Goal: Feedback & Contribution: Contribute content

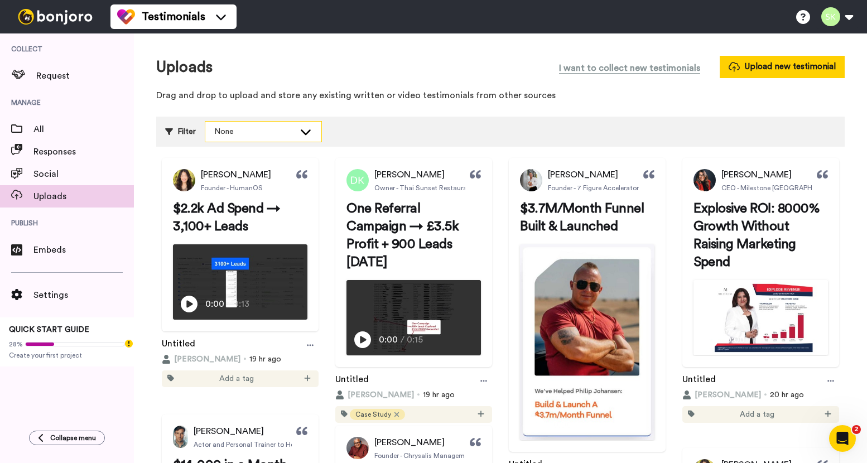
click at [308, 130] on icon at bounding box center [305, 131] width 13 height 11
click at [388, 98] on p "Drag and drop to upload and store any existing written or video testimonials fr…" at bounding box center [500, 95] width 689 height 13
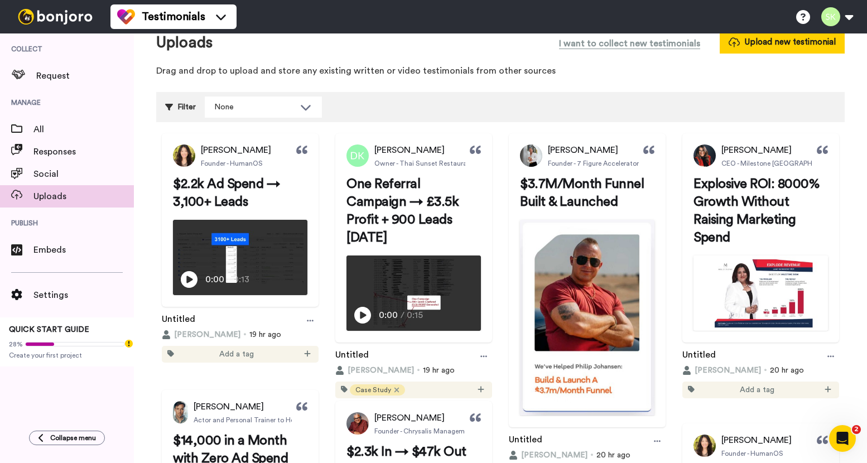
scroll to position [10, 0]
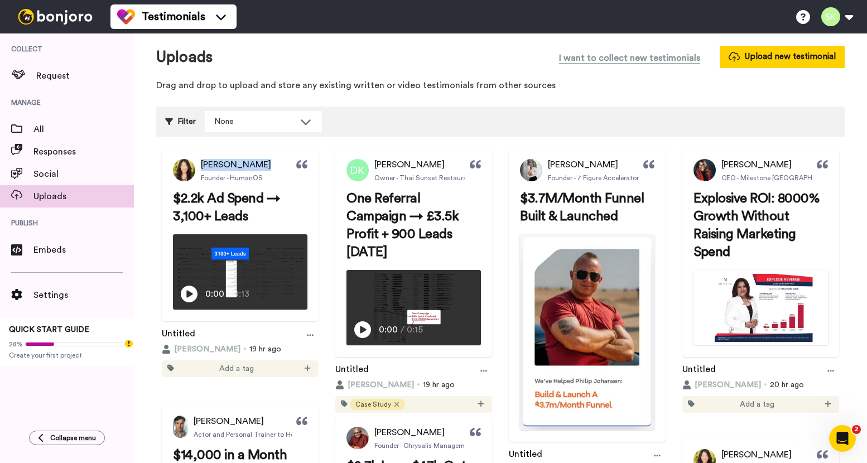
drag, startPoint x: 199, startPoint y: 165, endPoint x: 272, endPoint y: 166, distance: 73.1
click at [272, 166] on div "[PERSON_NAME] Founder - HumanOS" at bounding box center [240, 170] width 157 height 22
copy span "[PERSON_NAME]"
drag, startPoint x: 276, startPoint y: 177, endPoint x: 203, endPoint y: 166, distance: 74.6
click at [203, 166] on div "[PERSON_NAME] Founder - HumanOS" at bounding box center [240, 170] width 157 height 22
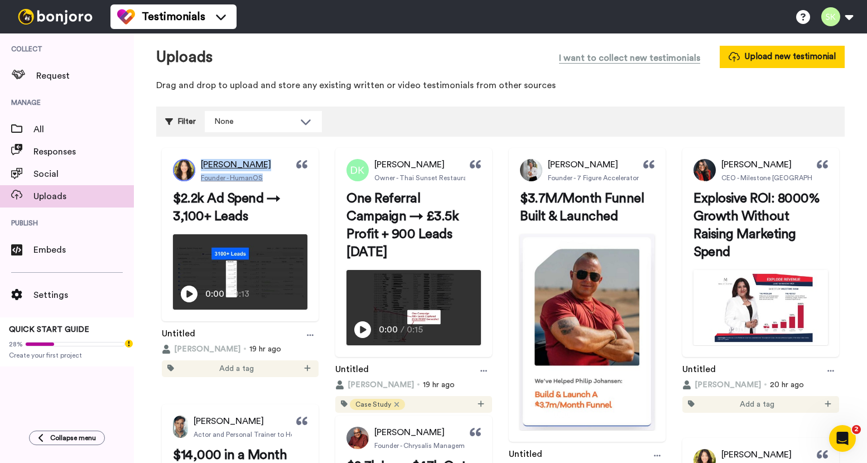
copy div "[PERSON_NAME] Founder - HumanOS"
click at [742, 55] on button "Upload new testimonial" at bounding box center [782, 57] width 125 height 22
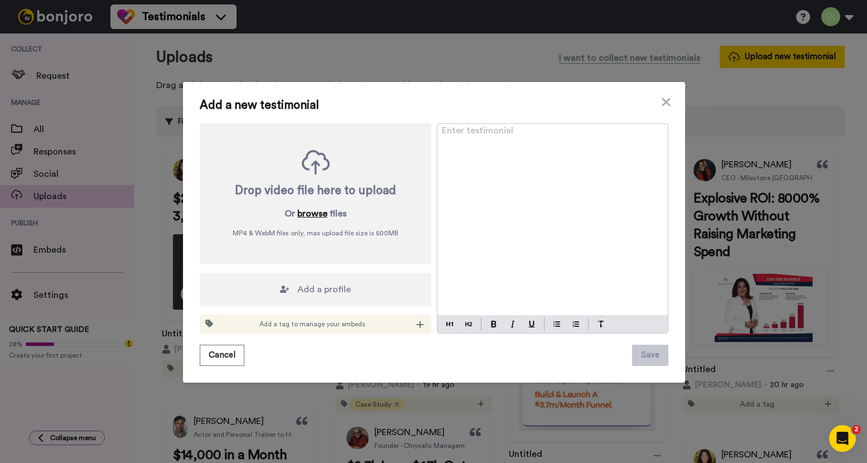
click at [308, 215] on button "browse" at bounding box center [312, 213] width 30 height 13
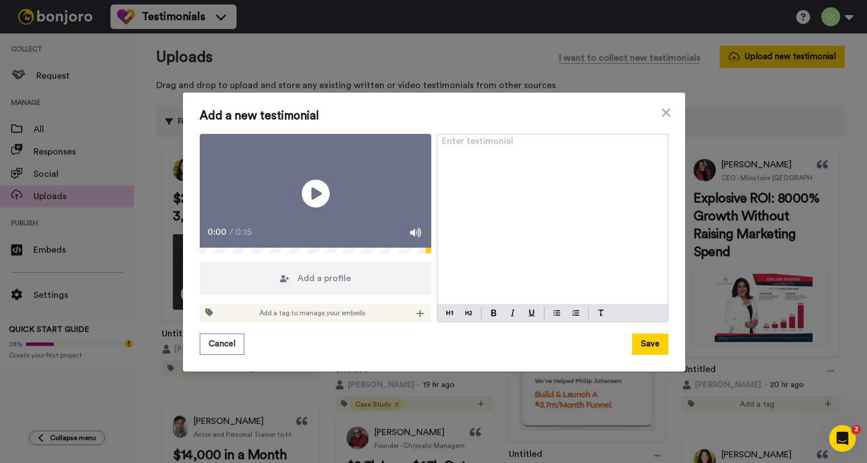
click at [338, 284] on span "Add a profile" at bounding box center [324, 278] width 54 height 13
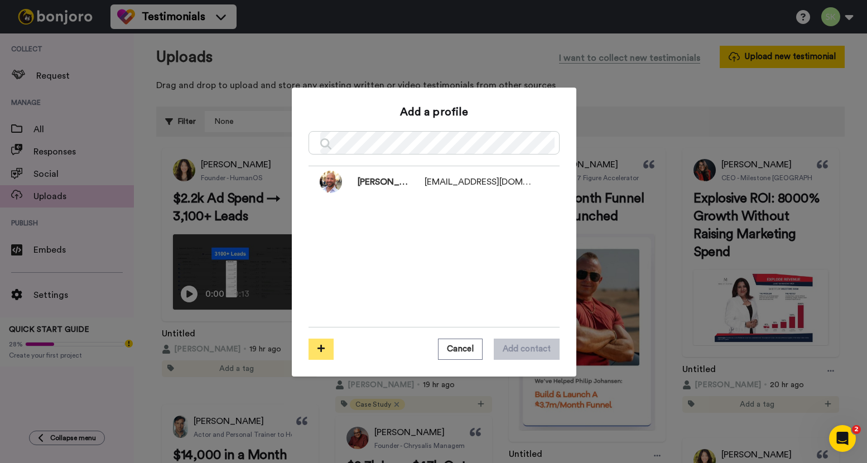
click at [325, 349] on button at bounding box center [321, 349] width 25 height 21
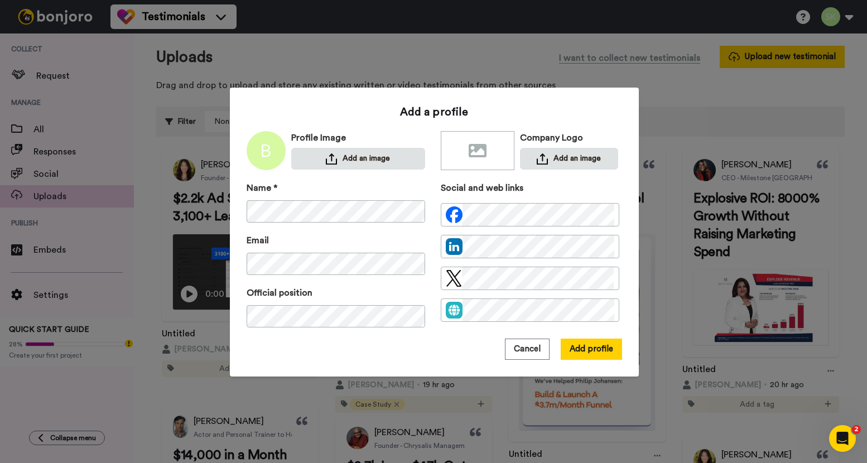
click at [343, 146] on div "Profile Image Add an image" at bounding box center [358, 150] width 134 height 39
click at [343, 157] on button "Add an image" at bounding box center [358, 159] width 134 height 22
click at [588, 352] on button "Add profile" at bounding box center [591, 349] width 61 height 21
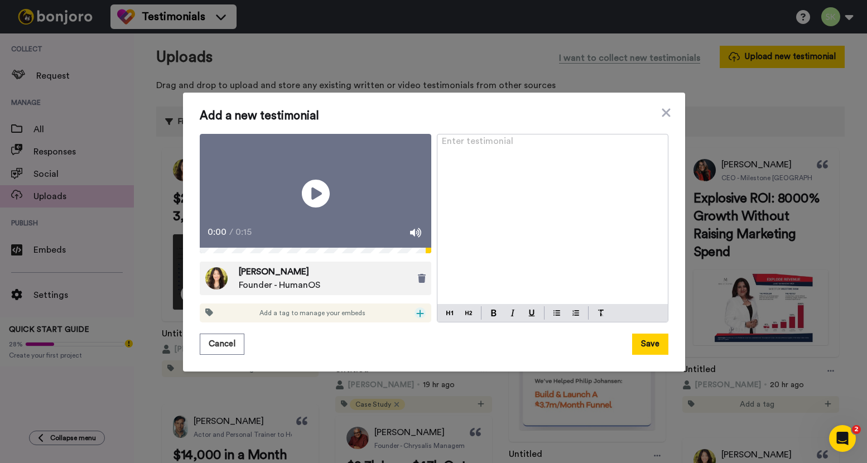
click at [417, 317] on icon at bounding box center [420, 313] width 7 height 7
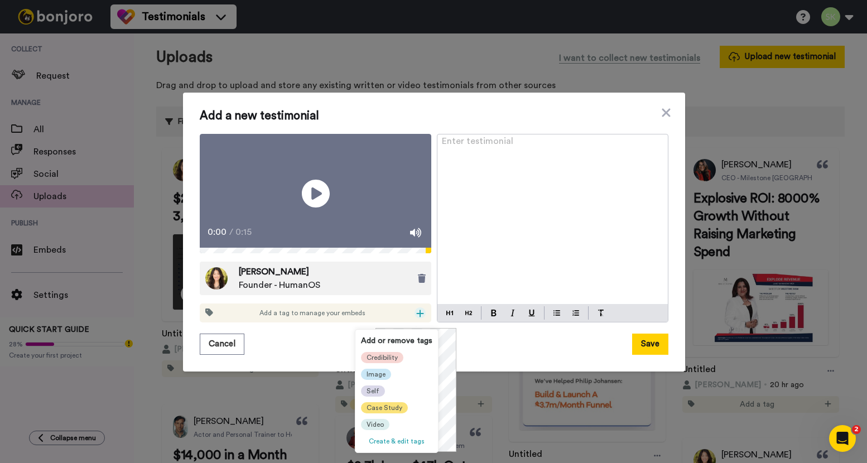
click at [384, 407] on span "Case Study" at bounding box center [385, 407] width 36 height 9
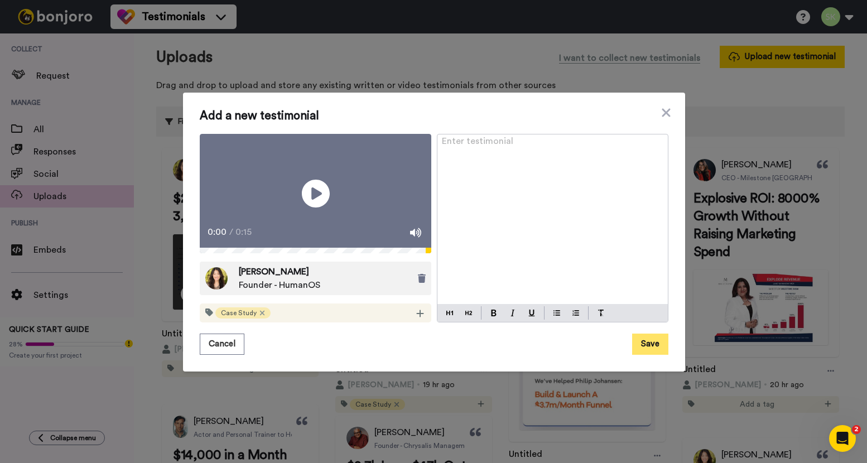
click at [646, 349] on button "Save" at bounding box center [650, 344] width 36 height 21
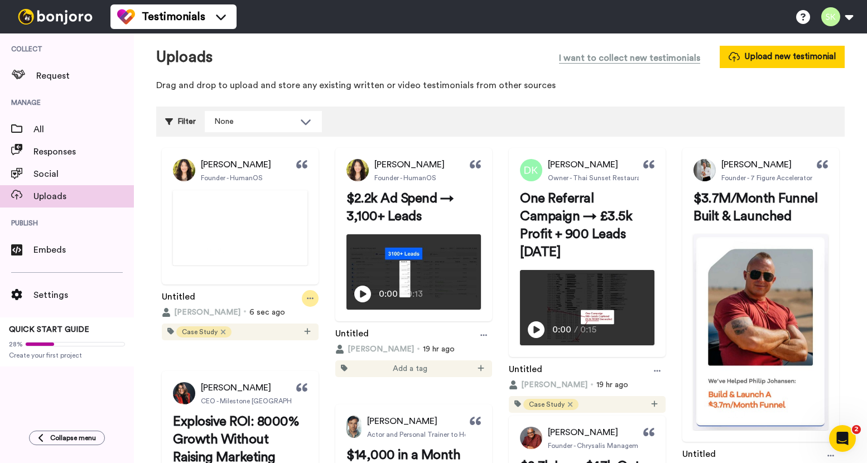
click at [314, 302] on icon at bounding box center [310, 299] width 7 height 8
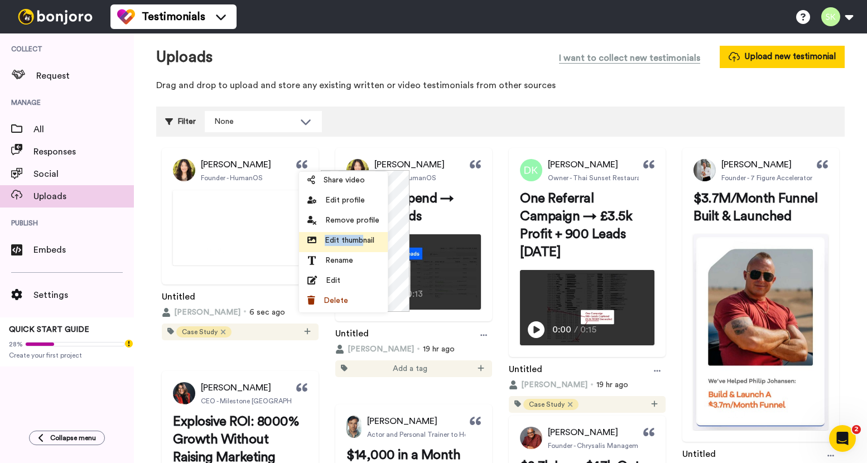
drag, startPoint x: 361, startPoint y: 232, endPoint x: 362, endPoint y: 238, distance: 5.6
click at [362, 238] on ul "Share video Edit profile Remove profile Edit thumbnail Rename Edit Delete" at bounding box center [343, 242] width 89 height 141
click at [365, 238] on span "Edit thumbnail" at bounding box center [350, 240] width 50 height 11
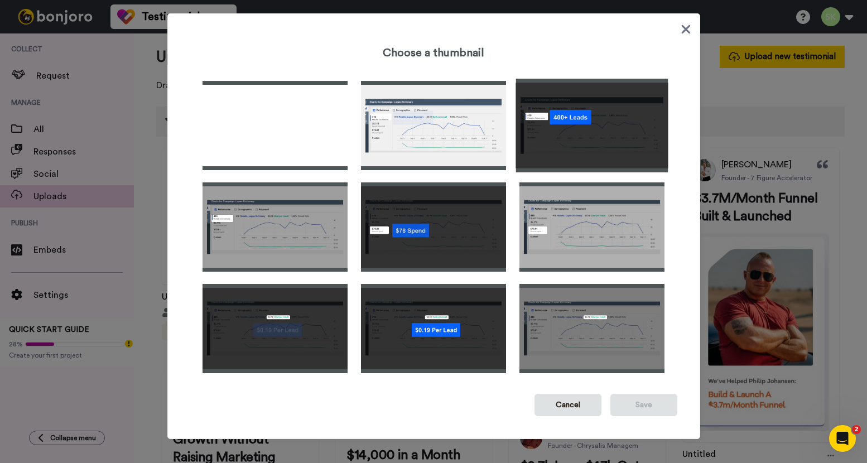
click at [612, 103] on img at bounding box center [592, 126] width 152 height 94
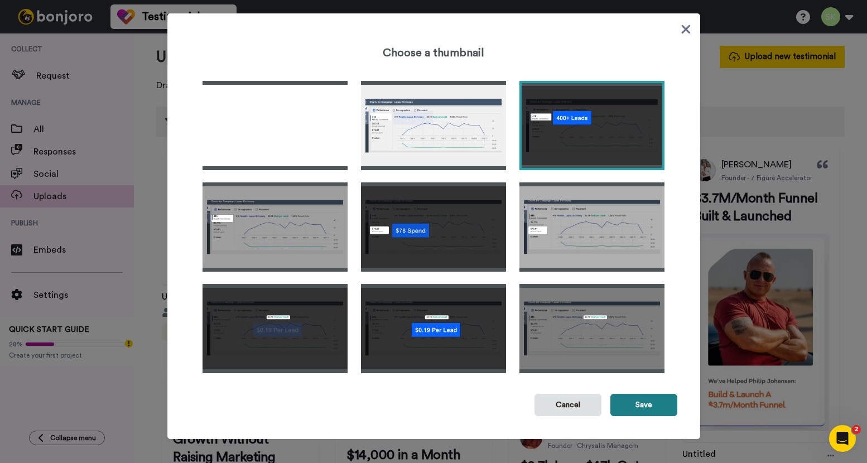
click at [647, 411] on button "Save" at bounding box center [643, 405] width 67 height 22
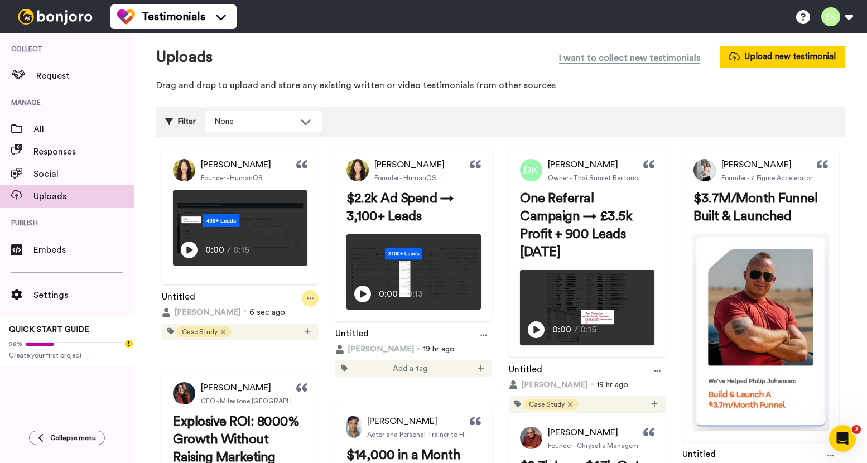
click at [314, 302] on icon at bounding box center [310, 299] width 7 height 8
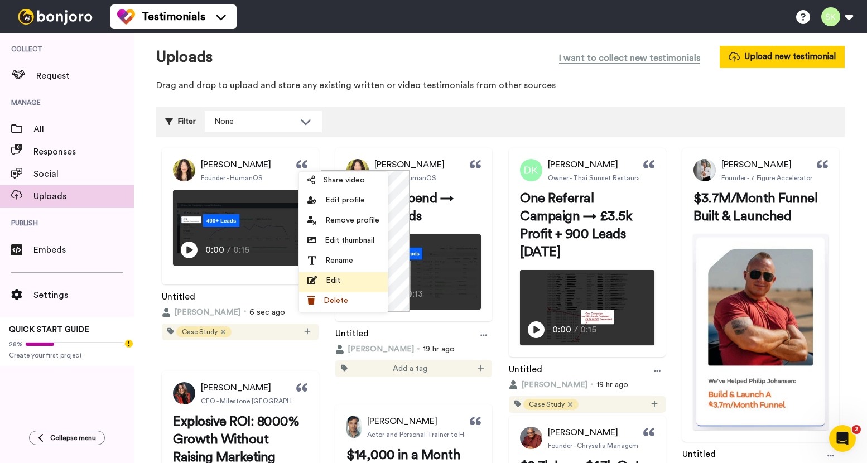
click at [358, 281] on div "Edit" at bounding box center [343, 280] width 72 height 11
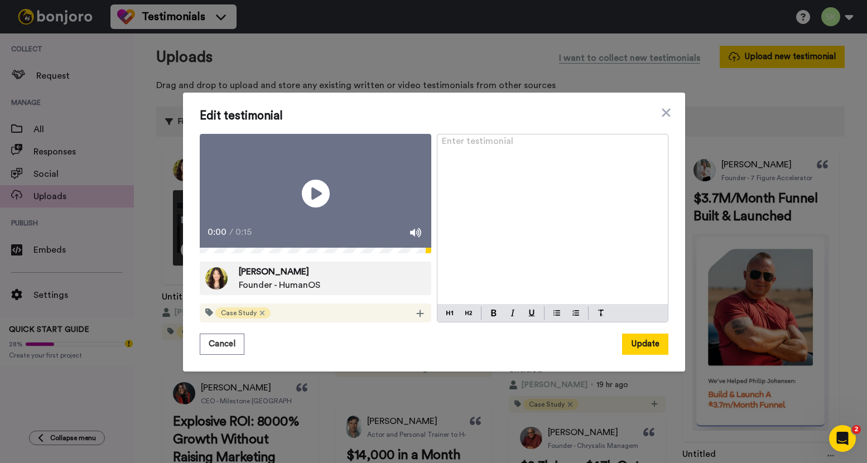
click at [498, 143] on p "Enter testimonial ﻿" at bounding box center [553, 145] width 222 height 13
click at [491, 316] on img at bounding box center [494, 313] width 6 height 7
click at [466, 317] on img at bounding box center [468, 313] width 7 height 9
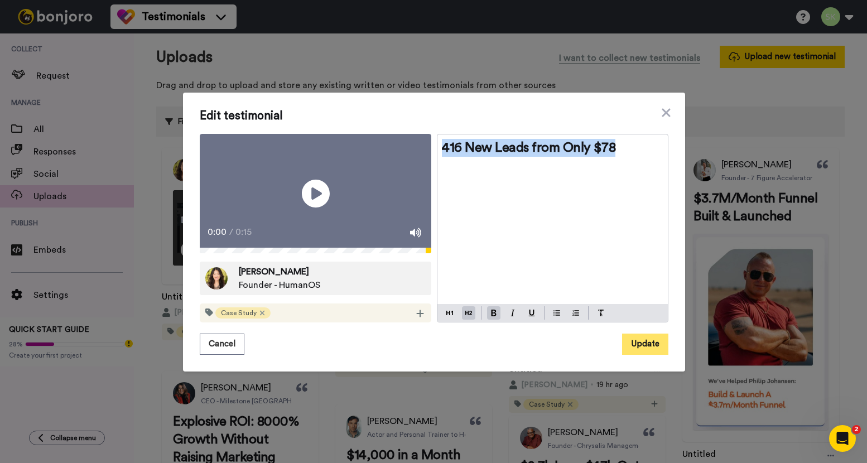
click at [647, 355] on button "Update" at bounding box center [645, 344] width 46 height 21
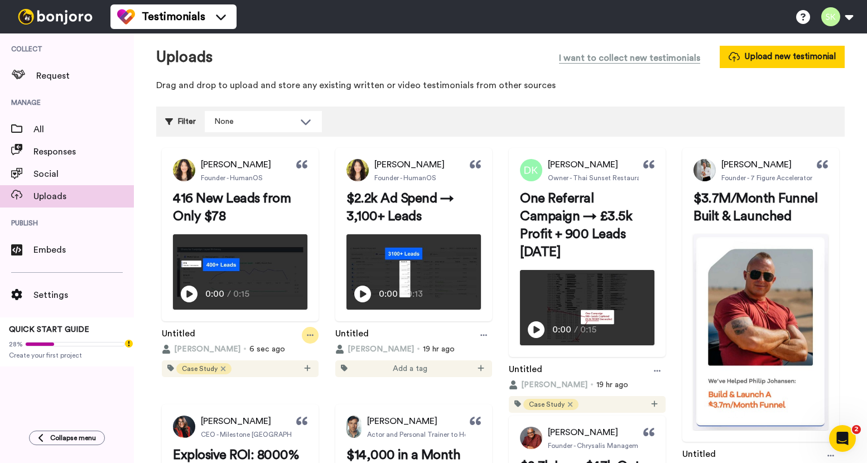
click at [314, 339] on icon at bounding box center [310, 335] width 7 height 8
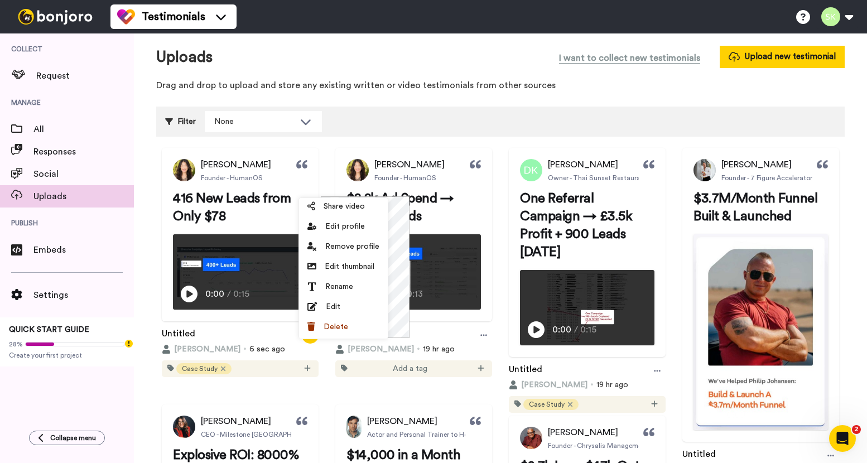
click at [314, 339] on icon at bounding box center [310, 335] width 7 height 8
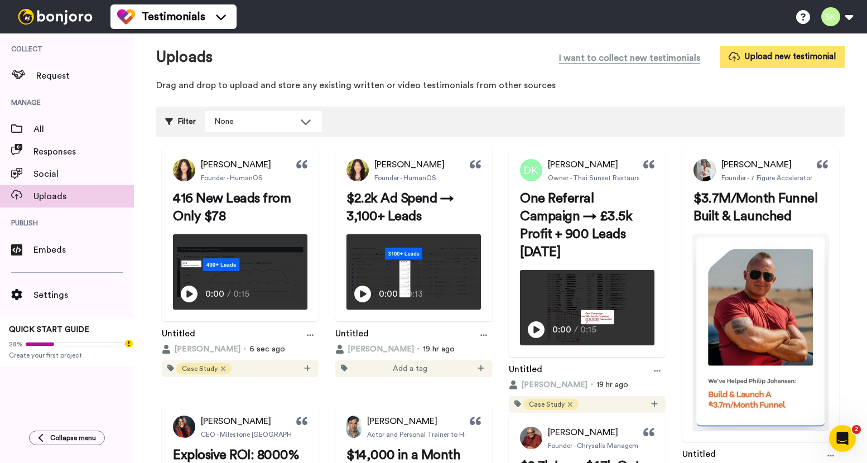
click at [757, 60] on button "Upload new testimonial" at bounding box center [782, 57] width 125 height 22
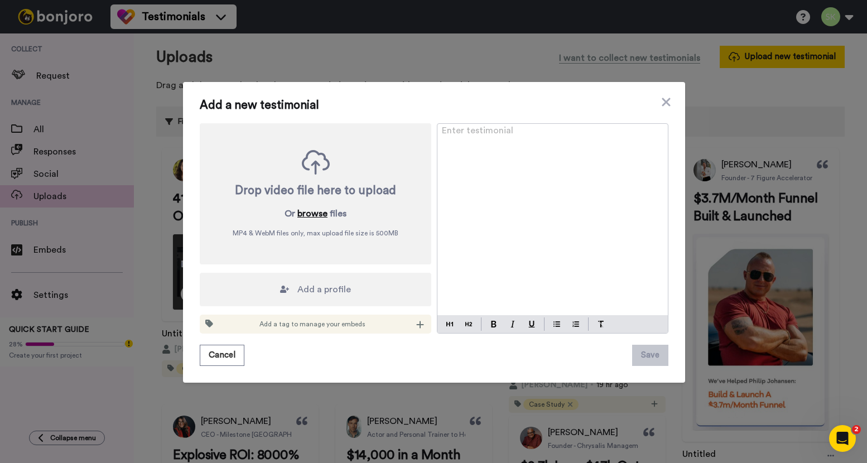
click at [316, 209] on button "browse" at bounding box center [312, 213] width 30 height 13
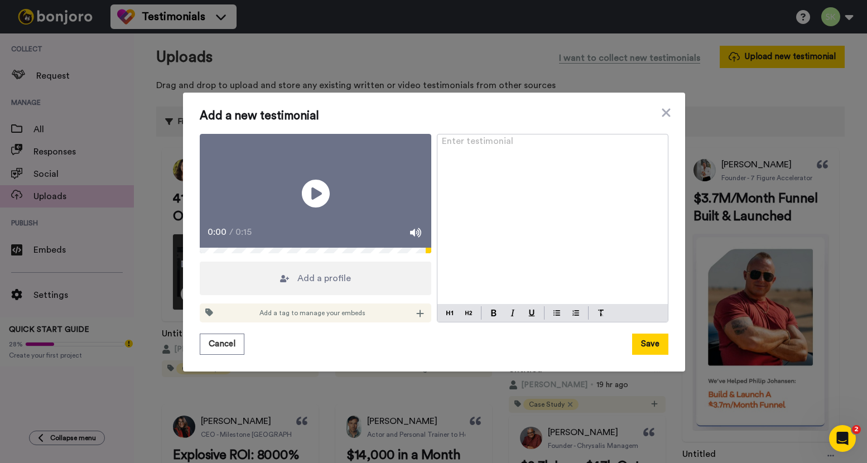
click at [371, 291] on div "Add a profile" at bounding box center [316, 278] width 232 height 33
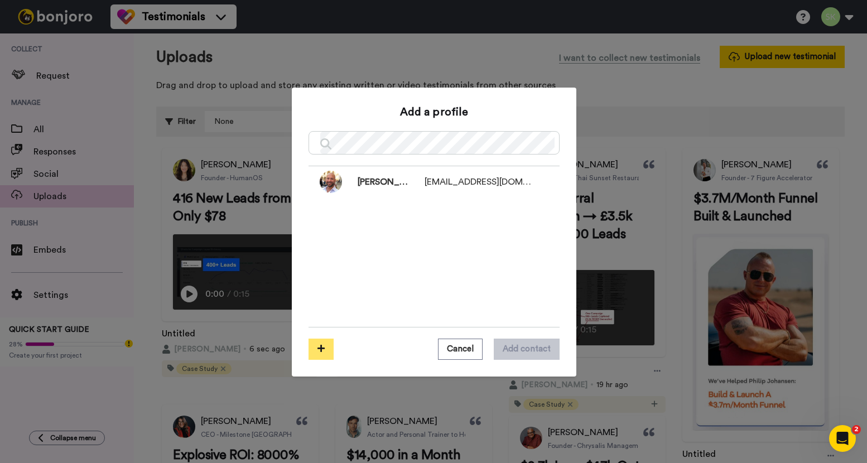
click at [327, 356] on button at bounding box center [321, 349] width 25 height 21
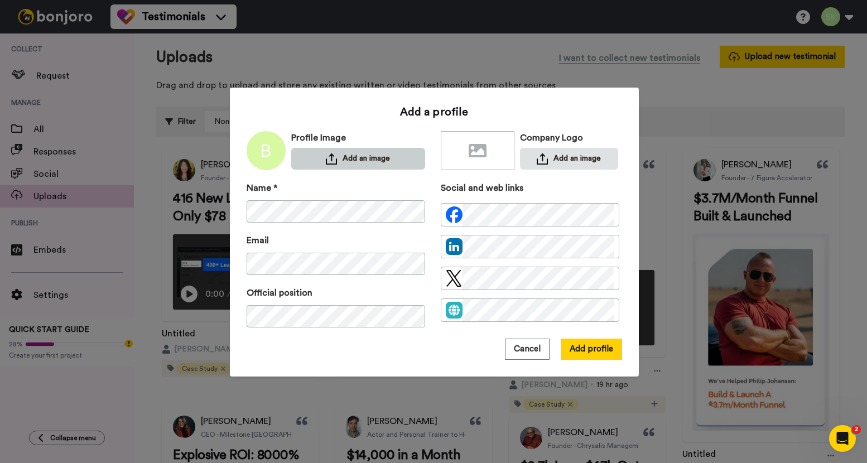
click at [353, 155] on button "Add an image" at bounding box center [358, 159] width 134 height 22
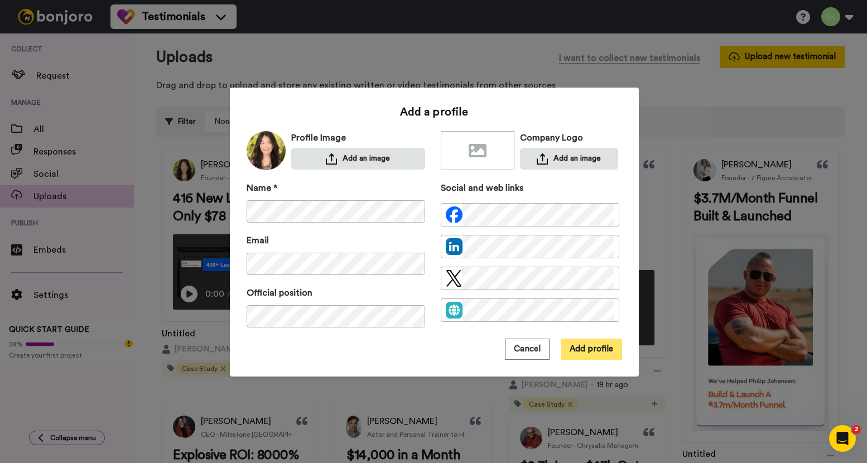
click at [594, 354] on button "Add profile" at bounding box center [591, 349] width 61 height 21
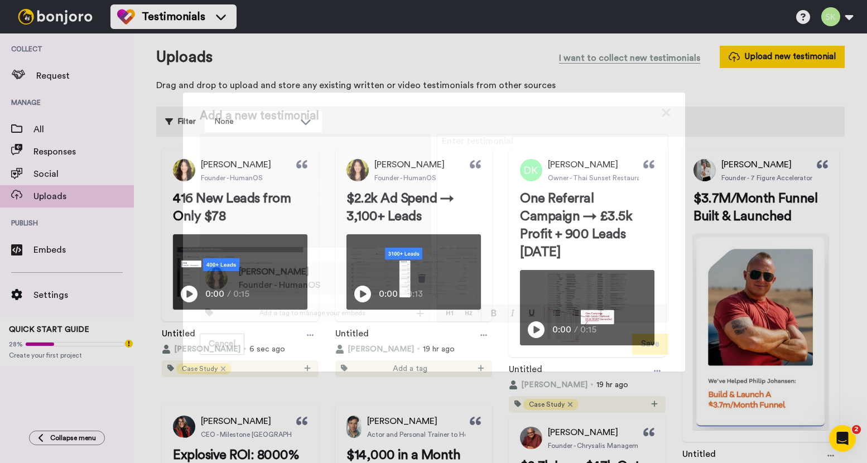
click at [518, 222] on div "Enter testimonial ﻿" at bounding box center [552, 219] width 230 height 170
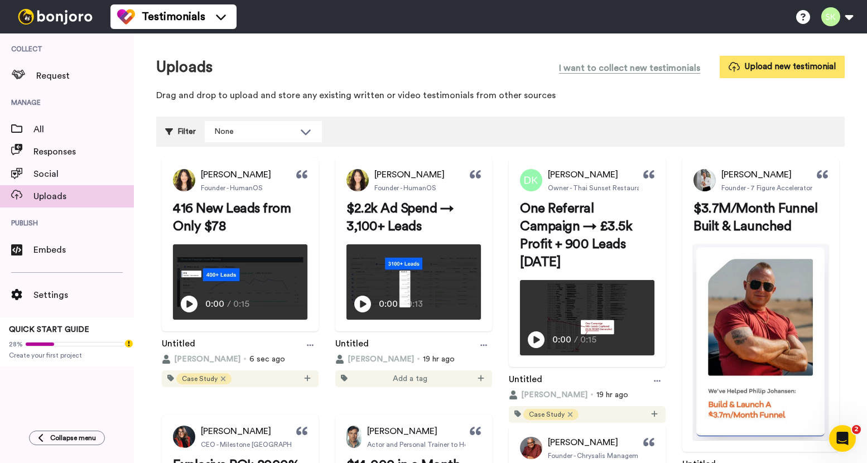
click at [763, 60] on button "Upload new testimonial" at bounding box center [782, 67] width 125 height 22
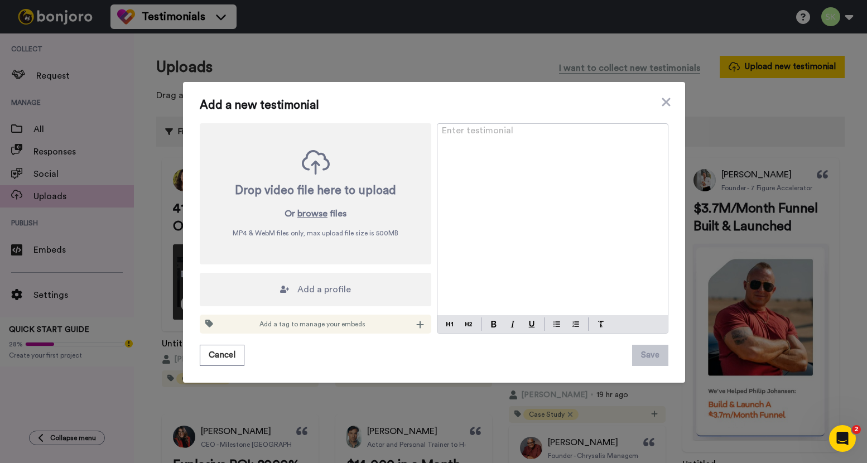
click at [478, 162] on div "Enter testimonial ﻿" at bounding box center [552, 219] width 230 height 191
click at [380, 295] on div "Add a profile" at bounding box center [316, 289] width 232 height 33
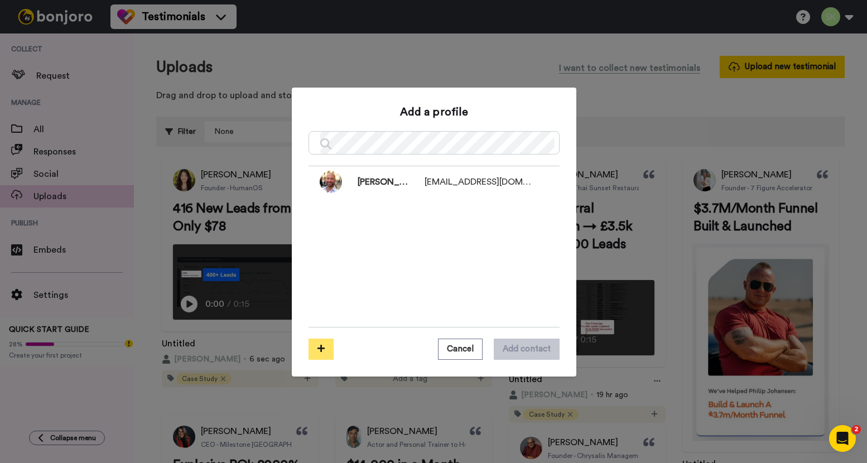
click at [317, 351] on icon at bounding box center [320, 348] width 7 height 8
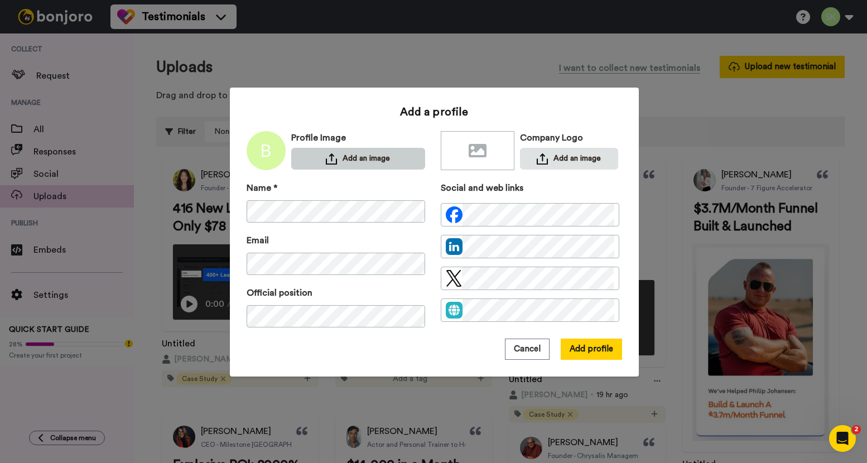
click at [384, 161] on button "Add an image" at bounding box center [358, 159] width 134 height 22
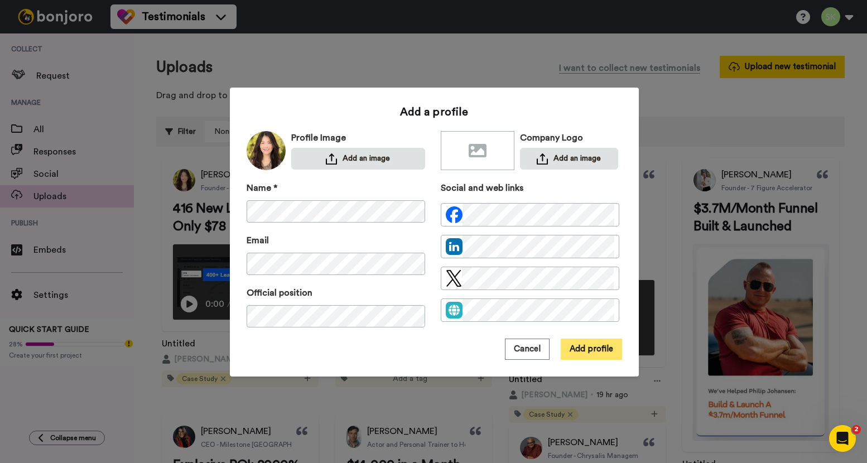
click at [604, 352] on button "Add profile" at bounding box center [591, 349] width 61 height 21
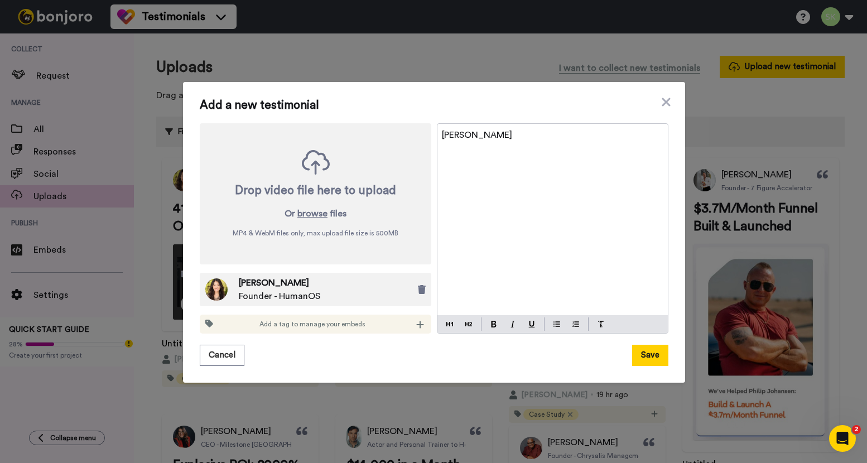
click at [504, 142] on div "[PERSON_NAME]" at bounding box center [552, 219] width 230 height 191
click at [465, 324] on img at bounding box center [468, 324] width 7 height 9
click at [312, 215] on button "browse" at bounding box center [312, 213] width 30 height 13
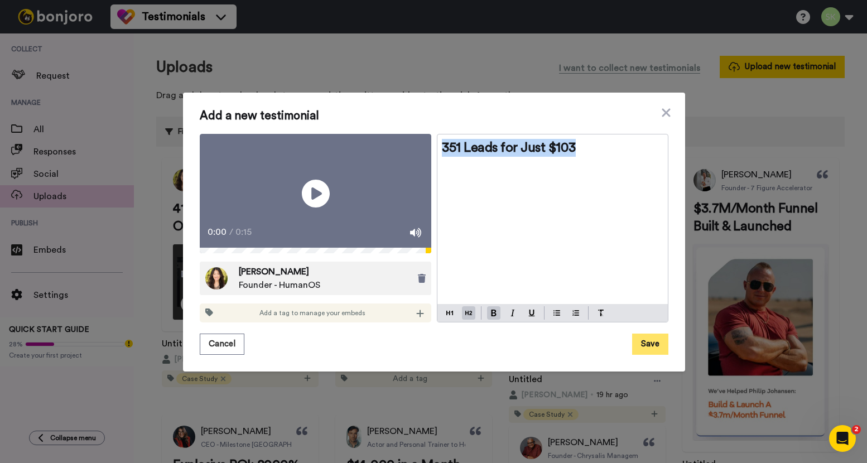
click at [646, 352] on button "Save" at bounding box center [650, 344] width 36 height 21
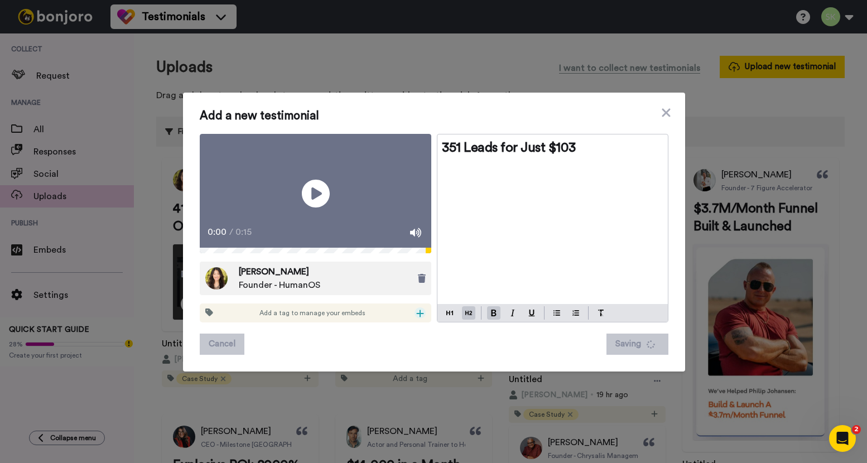
click at [417, 317] on icon at bounding box center [420, 313] width 7 height 7
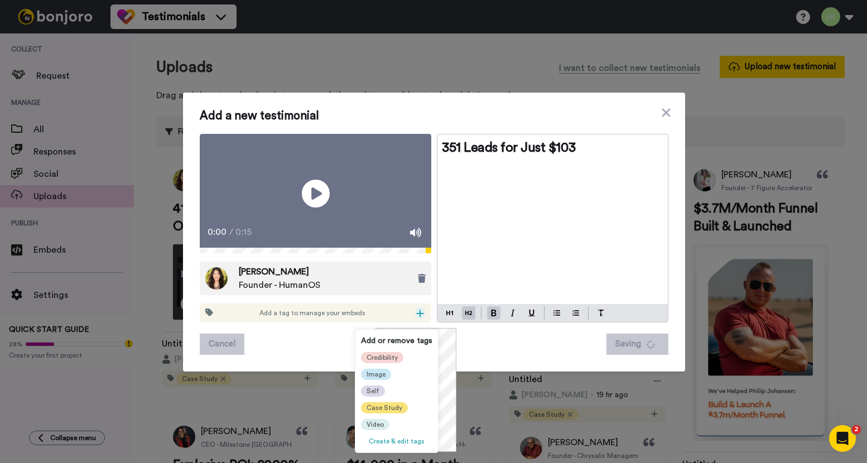
click at [385, 408] on span "Case Study" at bounding box center [385, 407] width 36 height 9
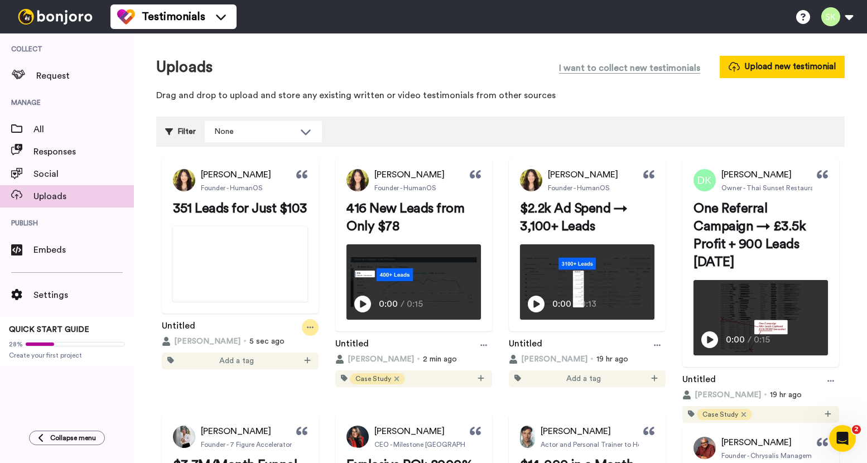
click at [314, 331] on icon at bounding box center [310, 328] width 7 height 8
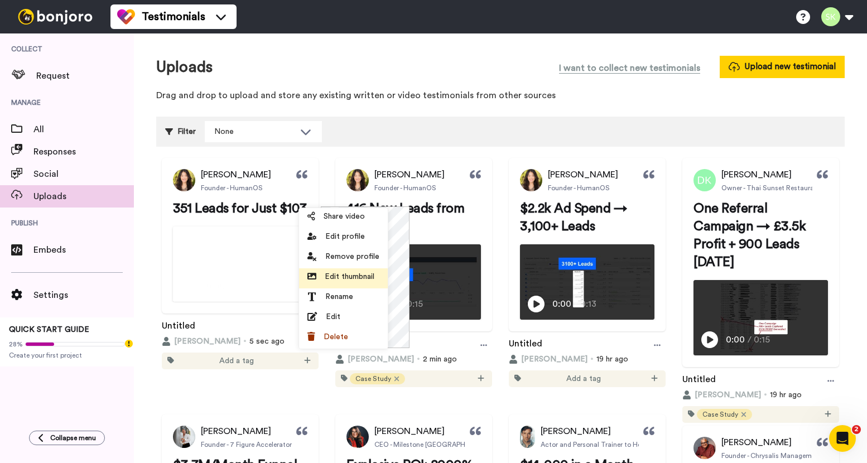
click at [359, 274] on span "Edit thumbnail" at bounding box center [350, 276] width 50 height 11
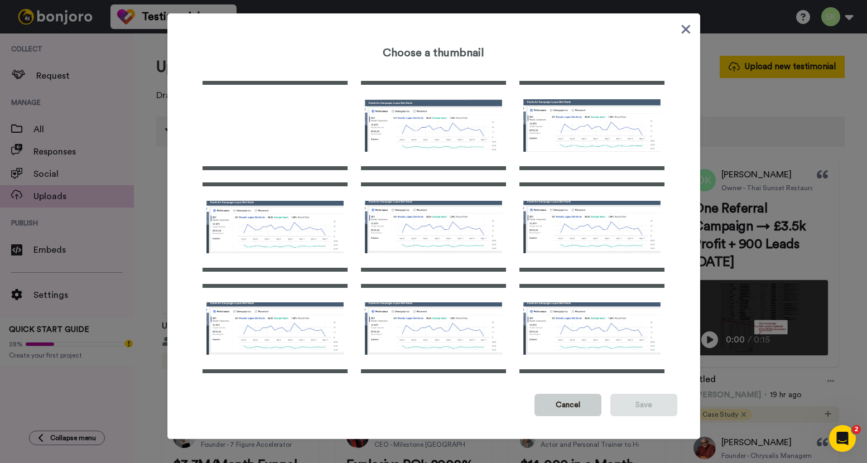
click at [575, 405] on button "Cancel" at bounding box center [568, 405] width 67 height 22
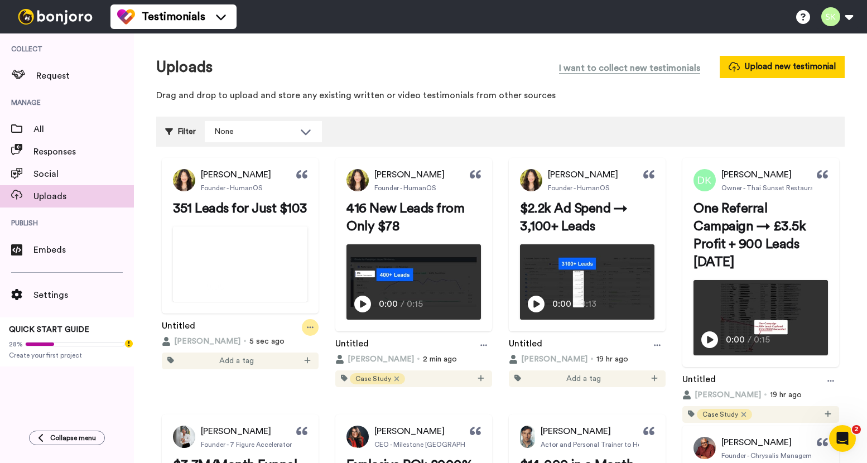
click at [319, 336] on div at bounding box center [310, 327] width 17 height 17
click at [251, 204] on span "351 Leads for Just $103" at bounding box center [240, 208] width 134 height 13
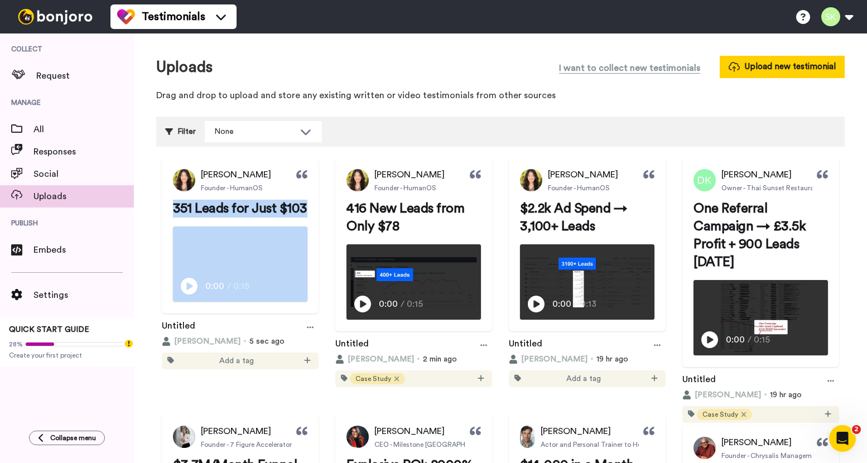
click at [251, 204] on span "351 Leads for Just $103" at bounding box center [240, 208] width 134 height 13
copy span "351 Leads for Just $103"
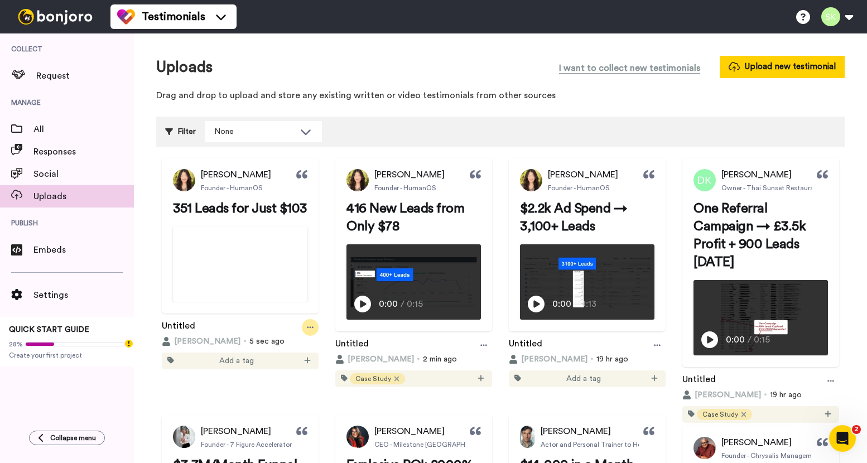
click at [319, 336] on div at bounding box center [310, 327] width 17 height 17
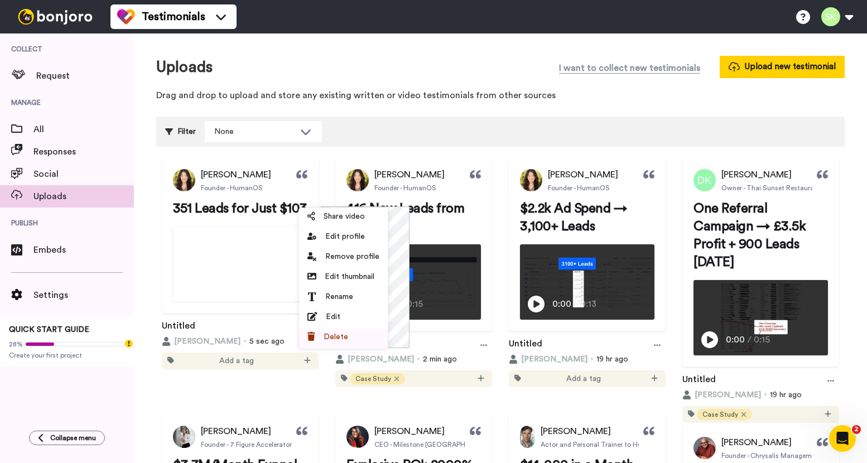
click at [360, 336] on div "Delete" at bounding box center [343, 336] width 72 height 11
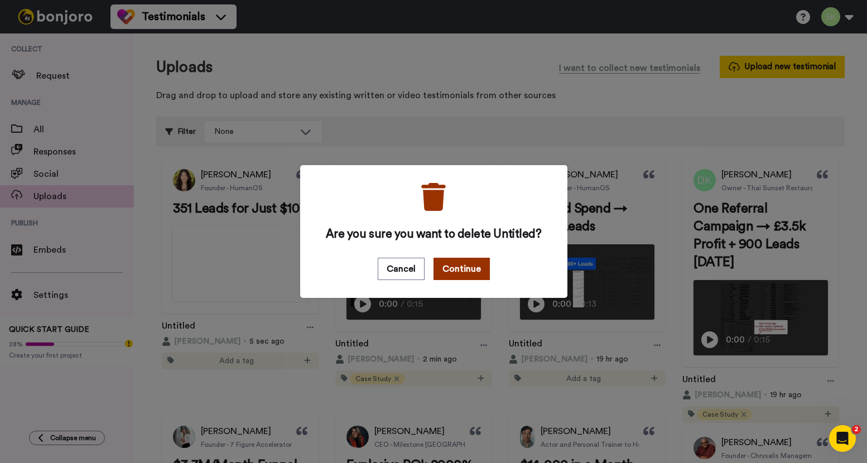
click at [453, 268] on button "Continue" at bounding box center [462, 269] width 56 height 22
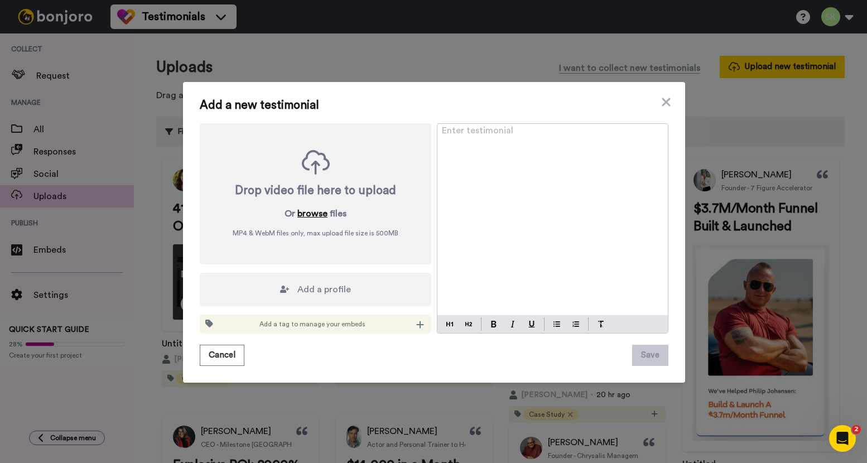
click at [316, 208] on button "browse" at bounding box center [312, 213] width 30 height 13
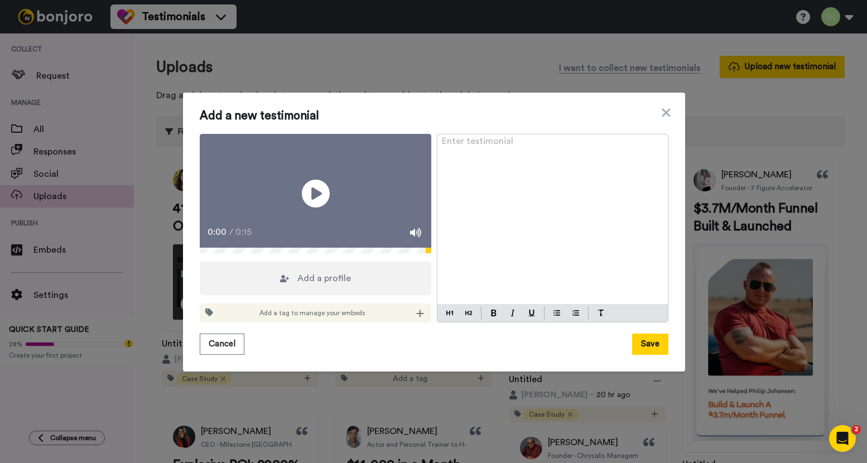
click at [514, 185] on div "Enter testimonial ﻿" at bounding box center [552, 219] width 230 height 170
click at [487, 320] on button at bounding box center [493, 312] width 13 height 13
click at [465, 317] on img at bounding box center [468, 313] width 7 height 9
click at [328, 294] on div "Add a profile" at bounding box center [316, 278] width 232 height 33
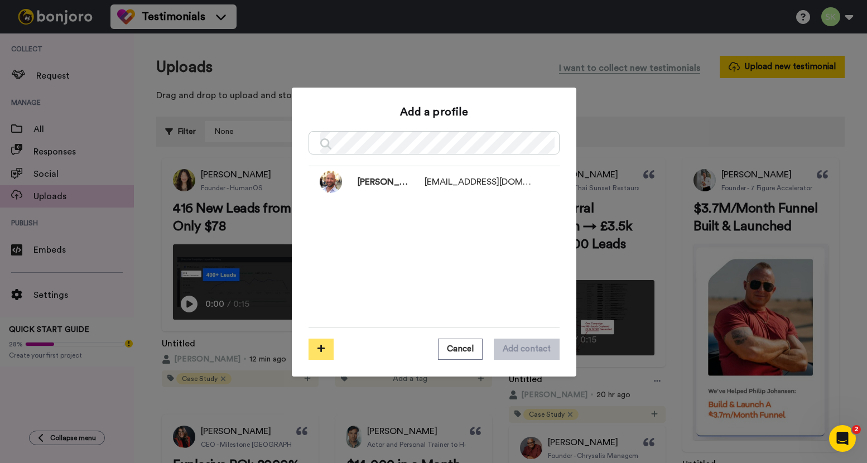
click at [317, 348] on icon at bounding box center [320, 348] width 7 height 8
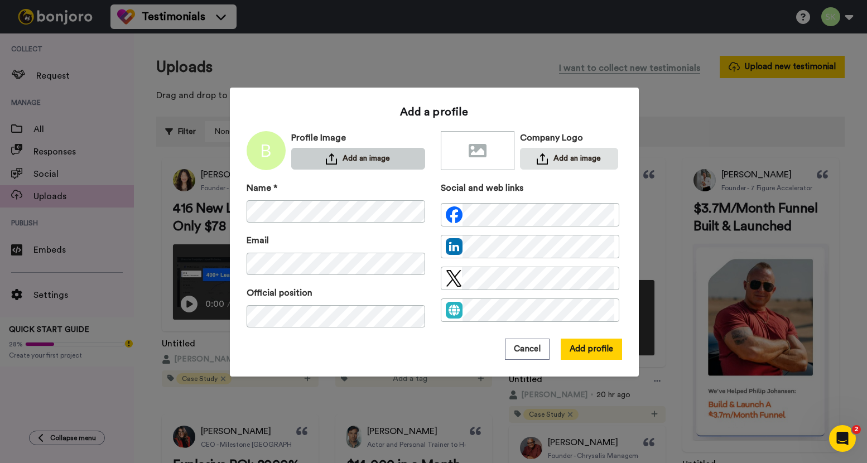
click at [370, 153] on button "Add an image" at bounding box center [358, 159] width 134 height 22
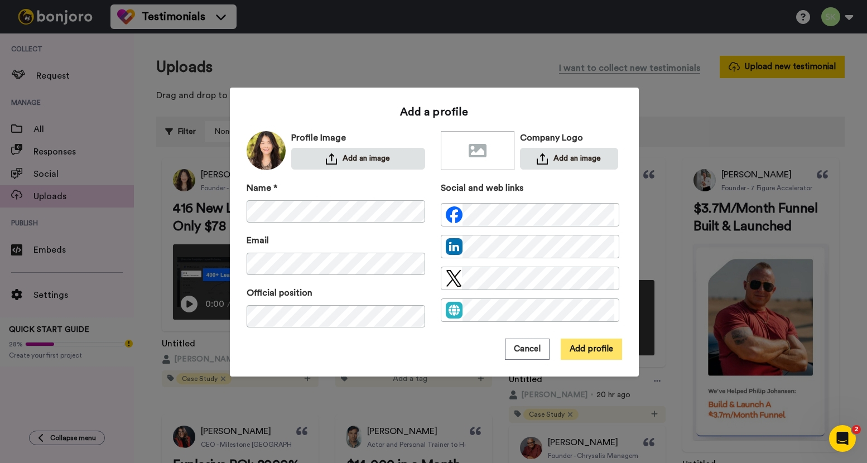
click at [590, 353] on button "Add profile" at bounding box center [591, 349] width 61 height 21
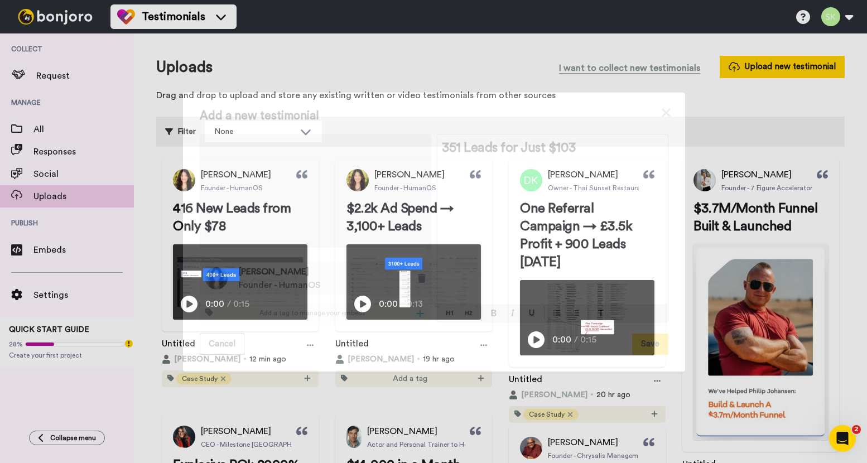
click at [416, 317] on icon at bounding box center [420, 313] width 8 height 9
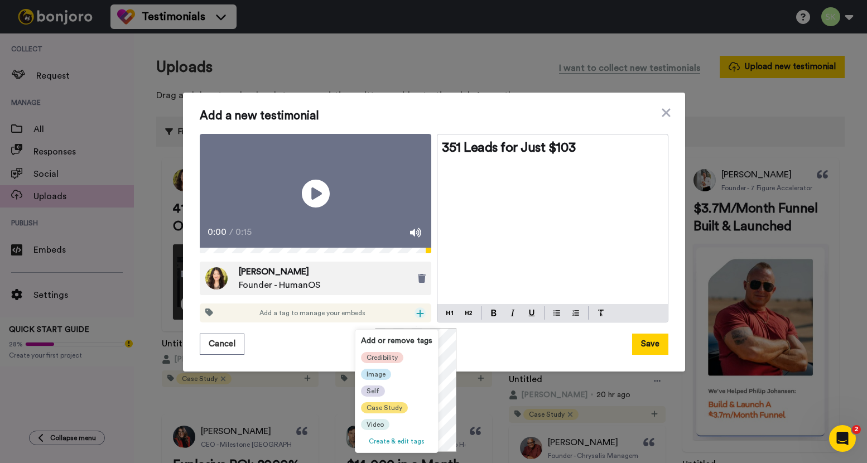
click at [382, 405] on span "Case Study" at bounding box center [385, 407] width 36 height 9
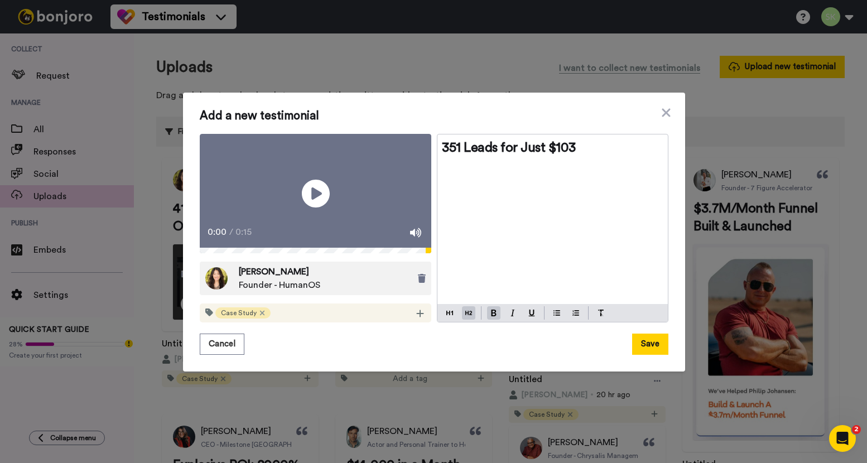
click at [549, 287] on div "351 Leads for Just $103" at bounding box center [552, 219] width 230 height 170
click at [643, 352] on button "Save" at bounding box center [650, 344] width 36 height 21
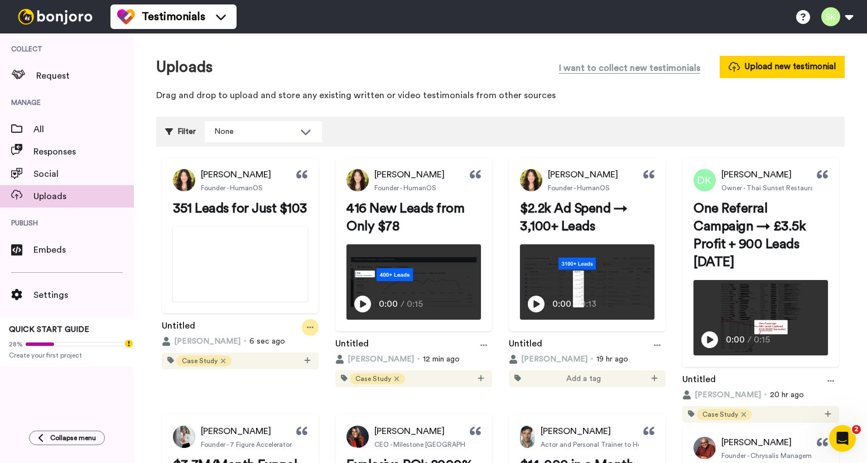
click at [314, 331] on icon at bounding box center [310, 328] width 7 height 8
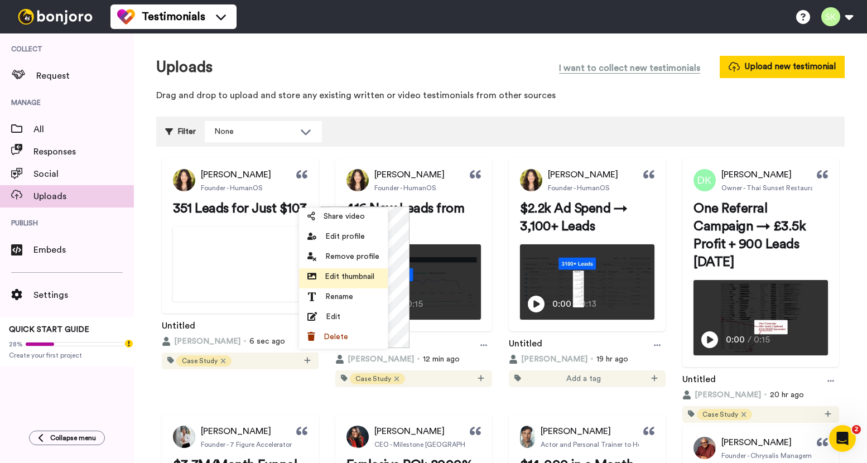
click at [358, 277] on span "Edit thumbnail" at bounding box center [350, 276] width 50 height 11
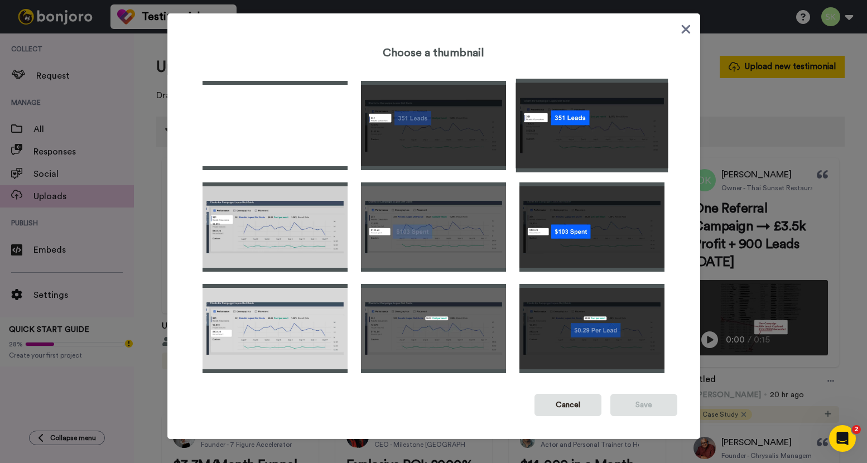
click at [611, 131] on img at bounding box center [592, 126] width 152 height 94
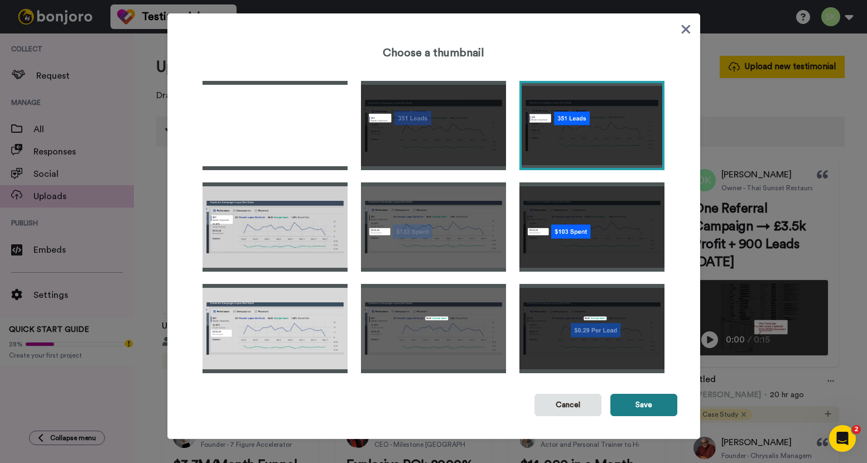
click at [633, 411] on button "Save" at bounding box center [643, 405] width 67 height 22
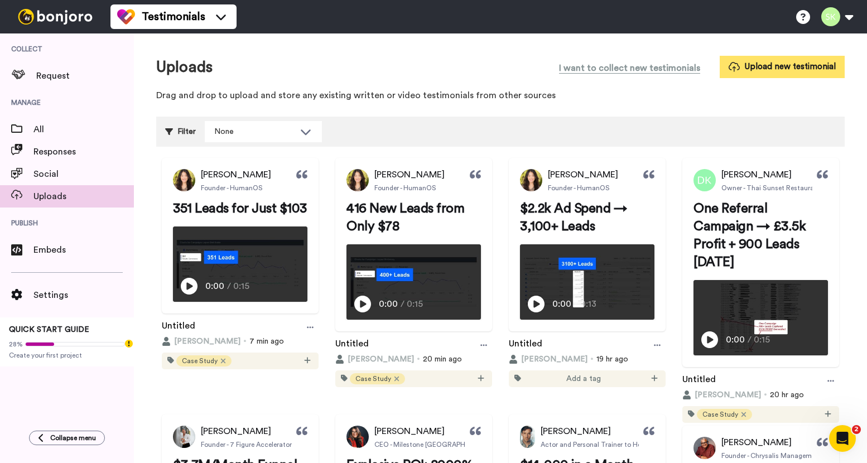
click at [795, 71] on button "Upload new testimonial" at bounding box center [782, 67] width 125 height 22
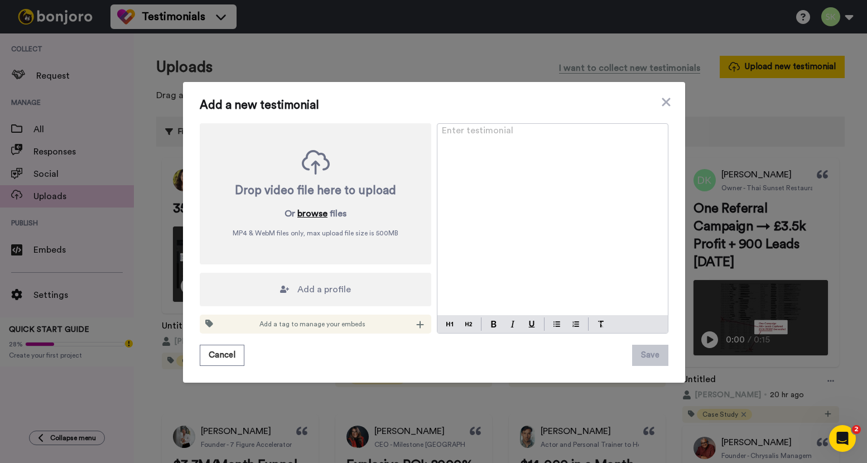
click at [304, 214] on button "browse" at bounding box center [312, 213] width 30 height 13
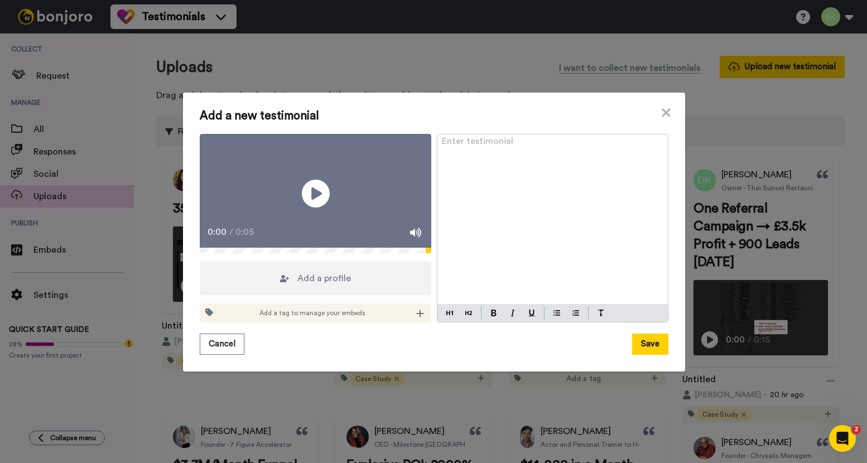
click at [298, 285] on span "Add a profile" at bounding box center [324, 278] width 54 height 13
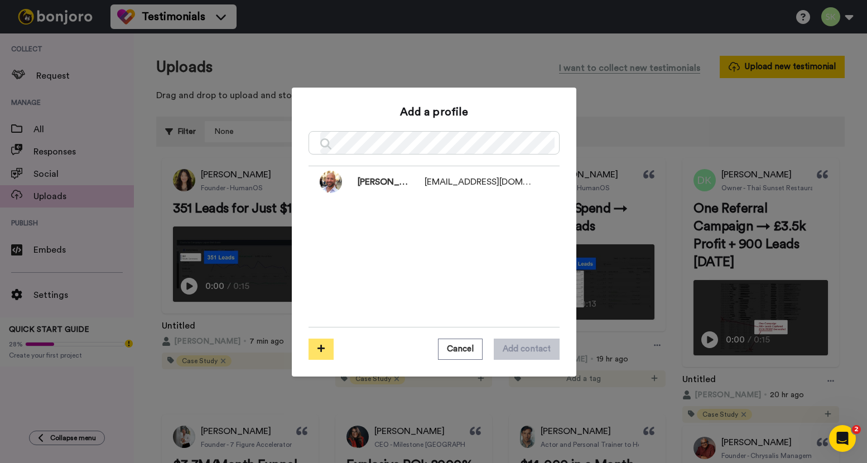
click at [318, 354] on button at bounding box center [321, 349] width 25 height 21
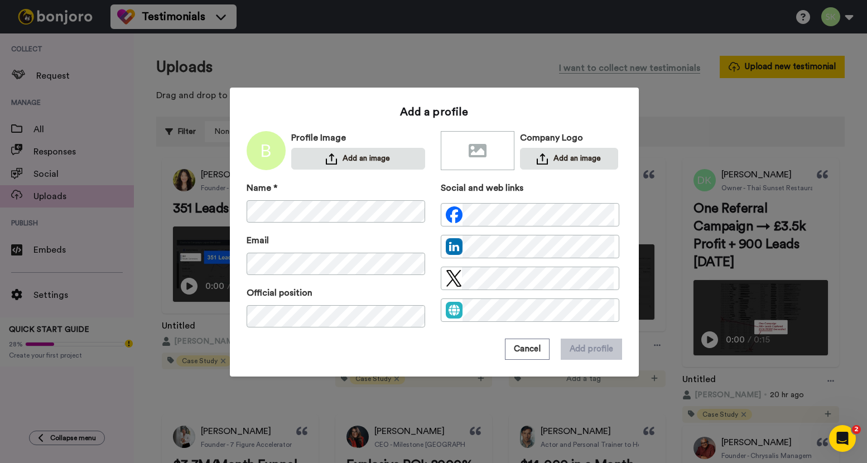
click at [352, 199] on div "Name *" at bounding box center [336, 201] width 179 height 41
click at [348, 160] on button "Add an image" at bounding box center [358, 159] width 134 height 22
click at [589, 348] on button "Add profile" at bounding box center [591, 349] width 61 height 21
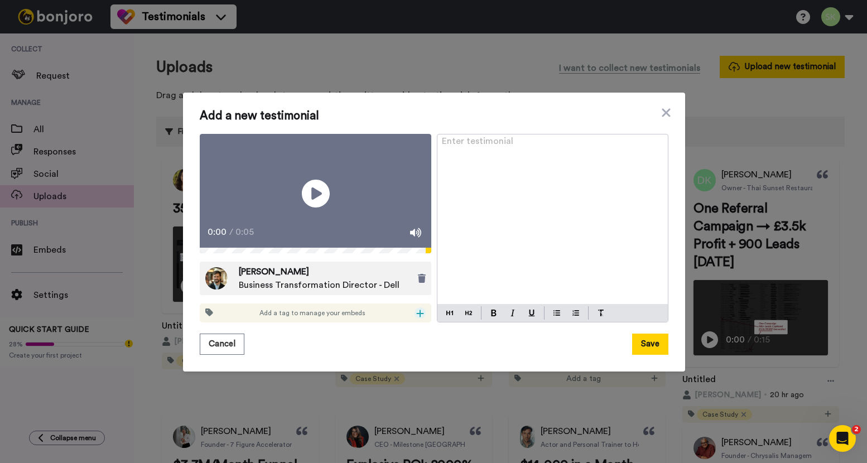
click at [416, 318] on icon at bounding box center [420, 313] width 8 height 9
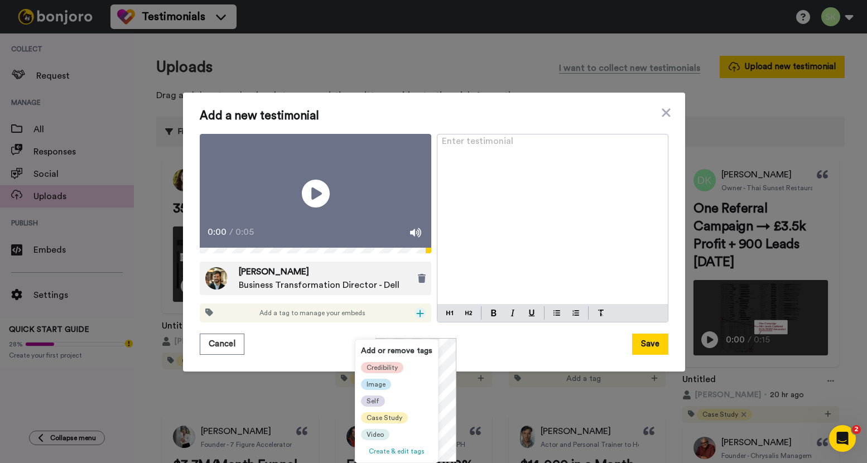
click at [397, 453] on span "Create & edit tags" at bounding box center [397, 451] width 56 height 7
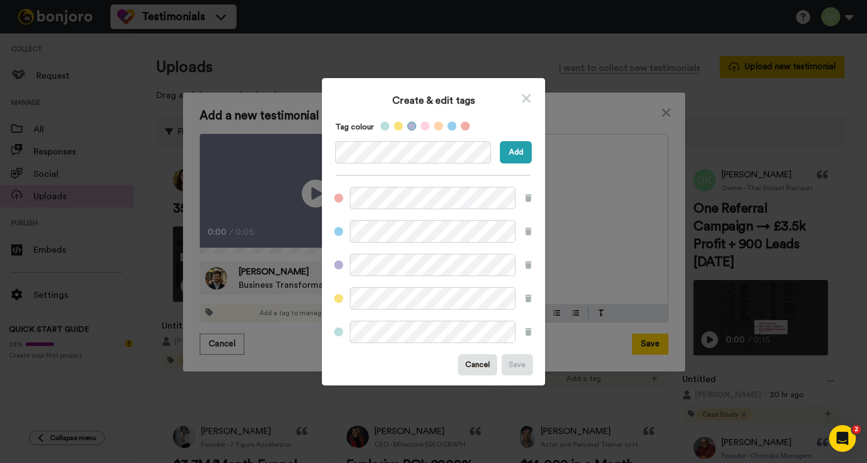
click at [407, 127] on label at bounding box center [411, 126] width 9 height 9
click at [421, 127] on label at bounding box center [425, 126] width 9 height 9
click at [514, 155] on button "Add" at bounding box center [516, 152] width 32 height 22
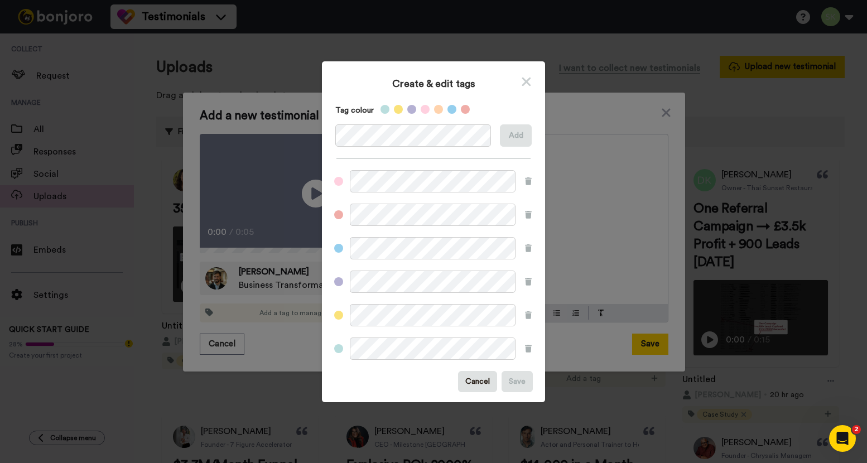
click at [570, 219] on div "Create & edit tags Tag colour Add Cancel Save" at bounding box center [433, 231] width 867 height 463
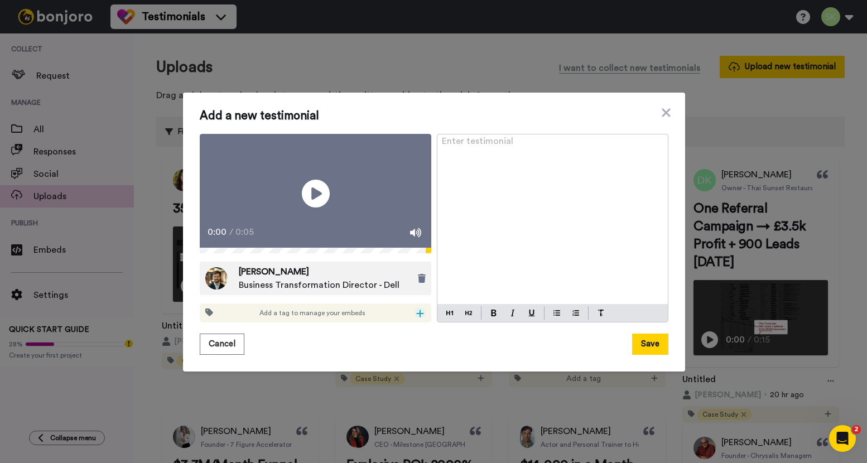
click at [416, 318] on icon at bounding box center [420, 313] width 8 height 9
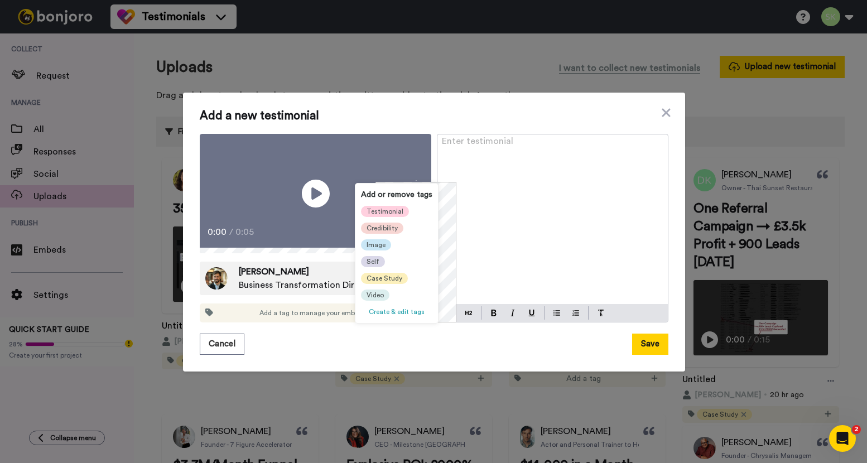
click at [391, 211] on span "Testimonial" at bounding box center [385, 211] width 37 height 9
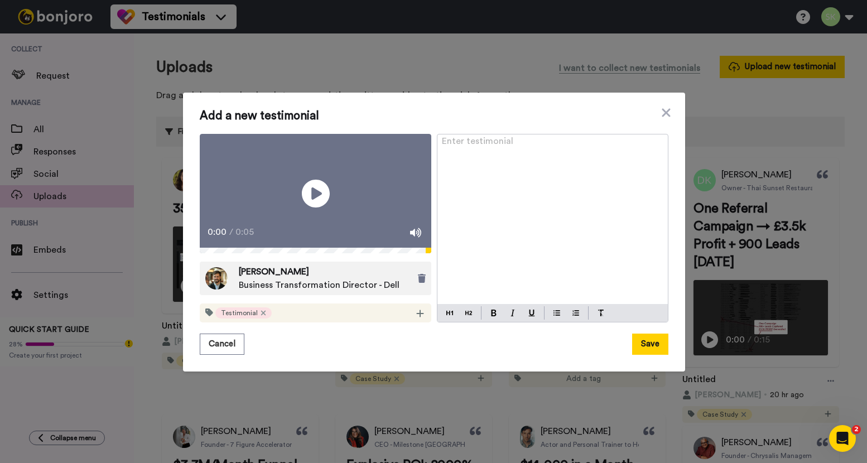
click at [528, 196] on div "Enter testimonial ﻿" at bounding box center [552, 219] width 230 height 170
click at [466, 317] on img at bounding box center [468, 313] width 7 height 9
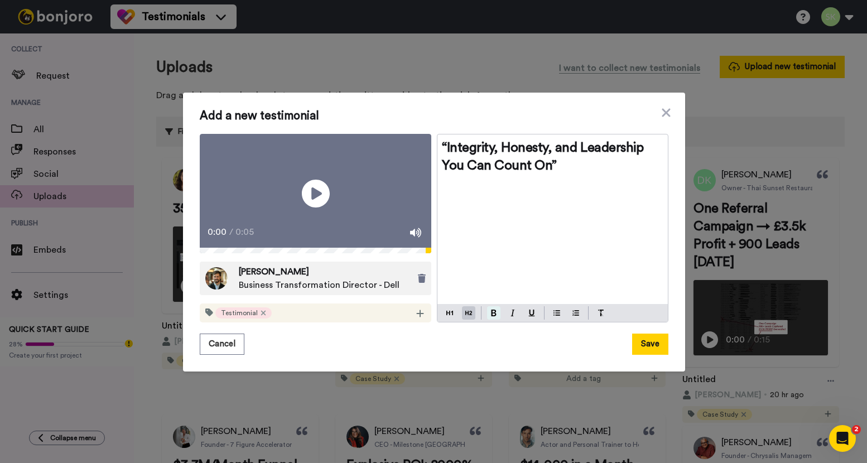
click at [494, 320] on button at bounding box center [493, 312] width 13 height 13
click at [637, 355] on button "Save" at bounding box center [650, 344] width 36 height 21
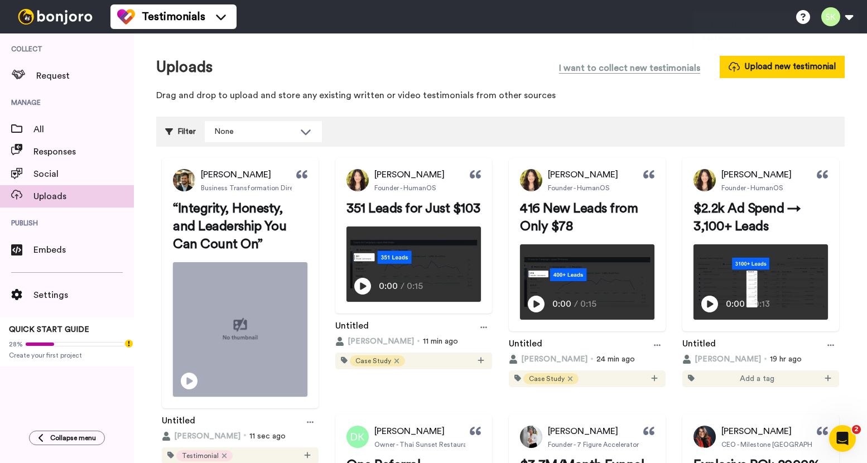
scroll to position [72, 0]
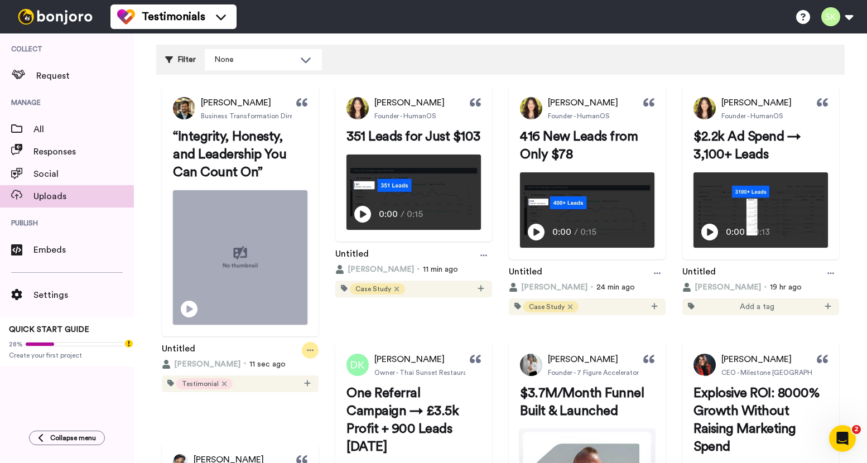
click at [314, 354] on icon at bounding box center [310, 351] width 7 height 8
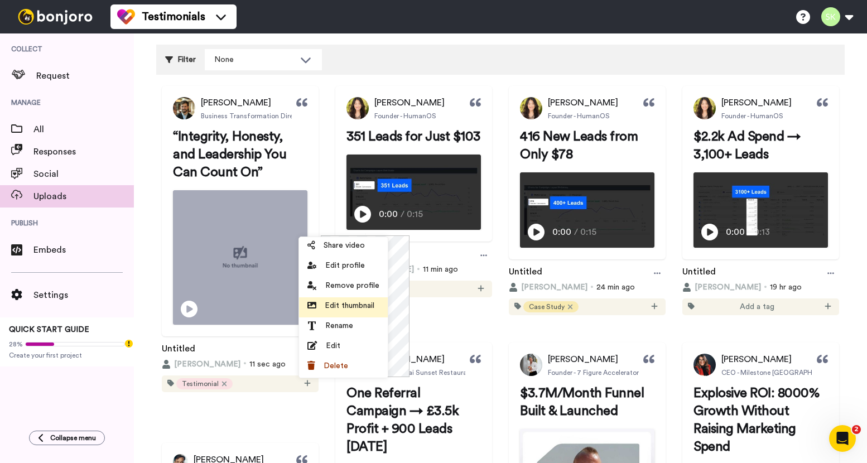
click at [347, 307] on span "Edit thumbnail" at bounding box center [350, 305] width 50 height 11
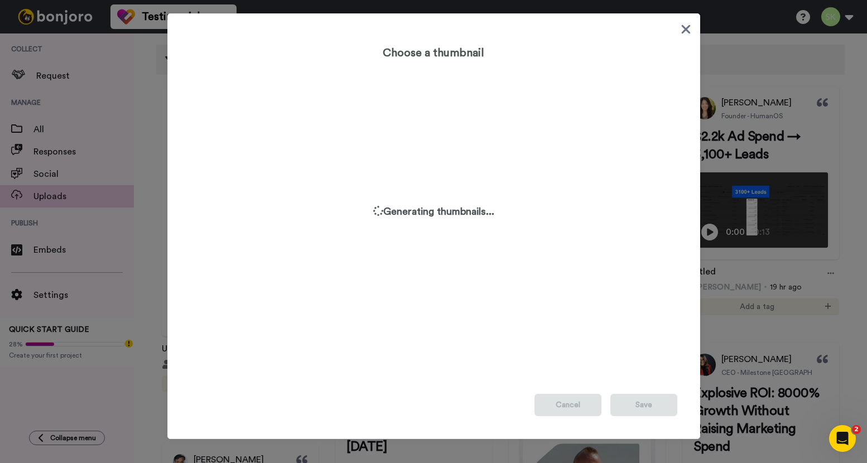
click at [681, 31] on icon at bounding box center [685, 29] width 9 height 9
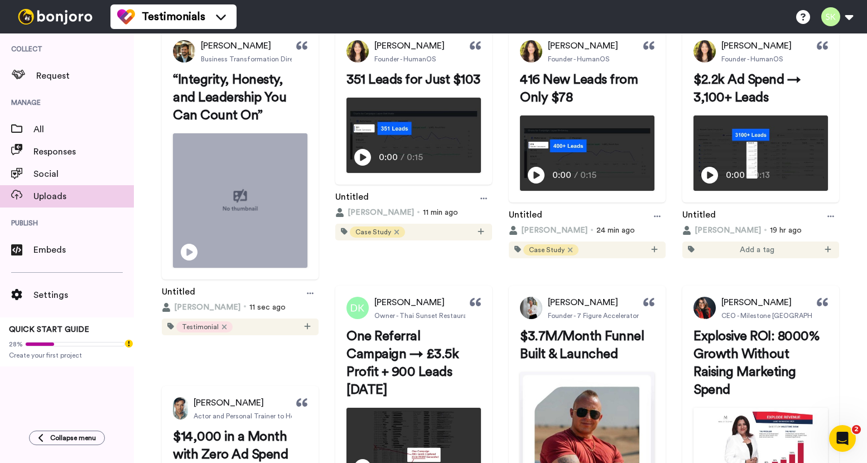
scroll to position [0, 0]
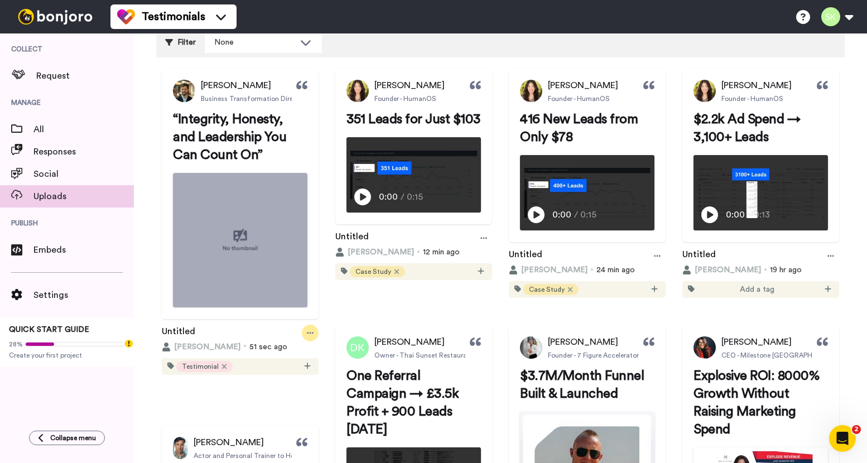
click at [314, 337] on icon at bounding box center [310, 333] width 7 height 8
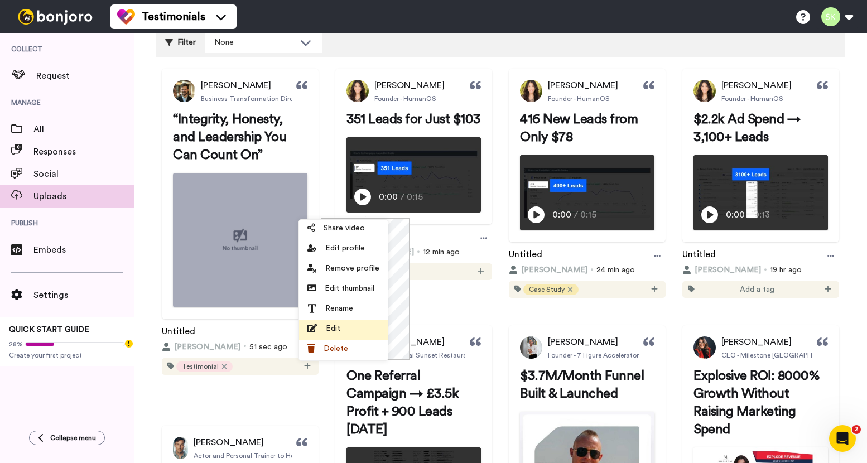
click at [360, 328] on div "Edit" at bounding box center [343, 328] width 72 height 11
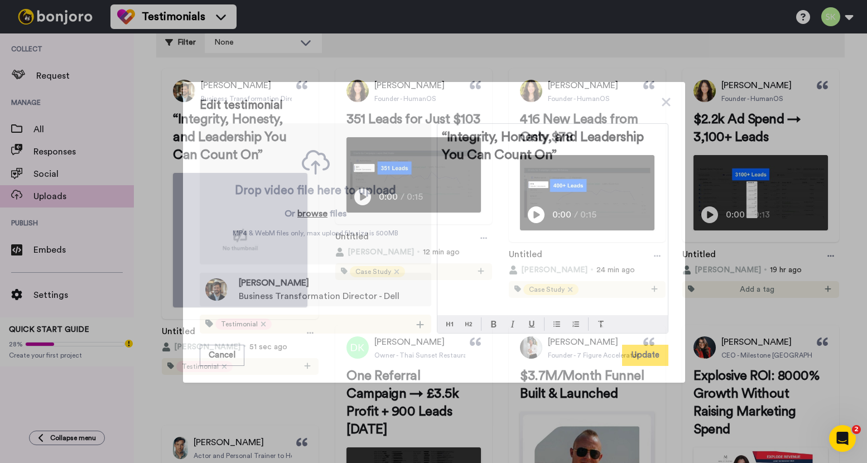
click at [311, 215] on button "browse" at bounding box center [312, 213] width 30 height 13
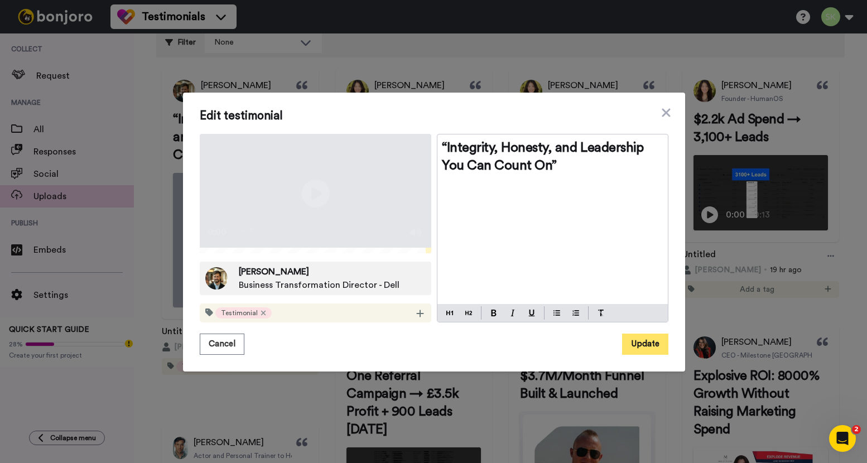
click at [646, 355] on button "Update" at bounding box center [645, 344] width 46 height 21
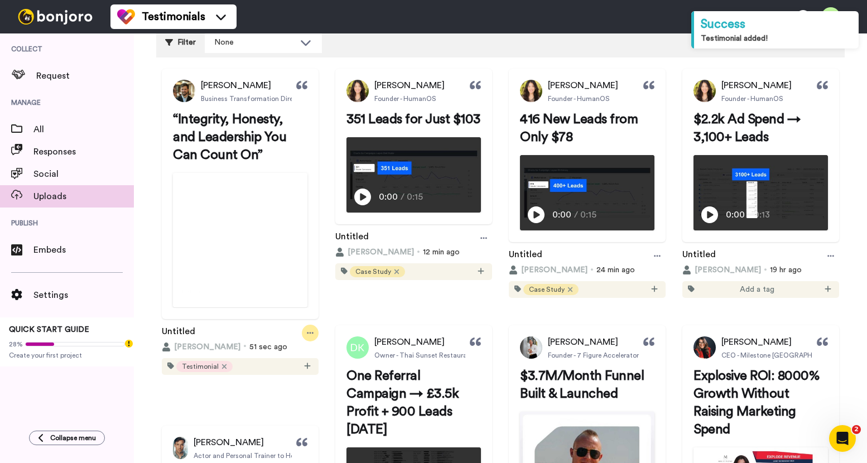
click at [314, 337] on icon at bounding box center [310, 333] width 7 height 8
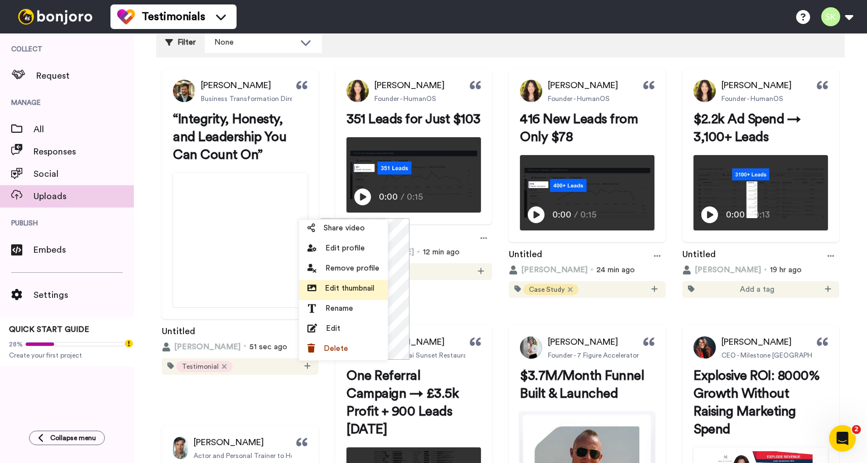
click at [368, 292] on span "Edit thumbnail" at bounding box center [350, 288] width 50 height 11
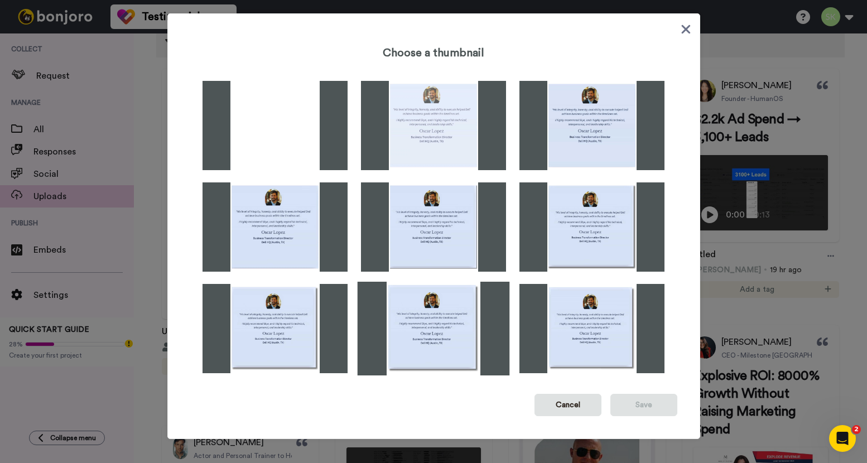
click at [408, 321] on img at bounding box center [433, 329] width 152 height 94
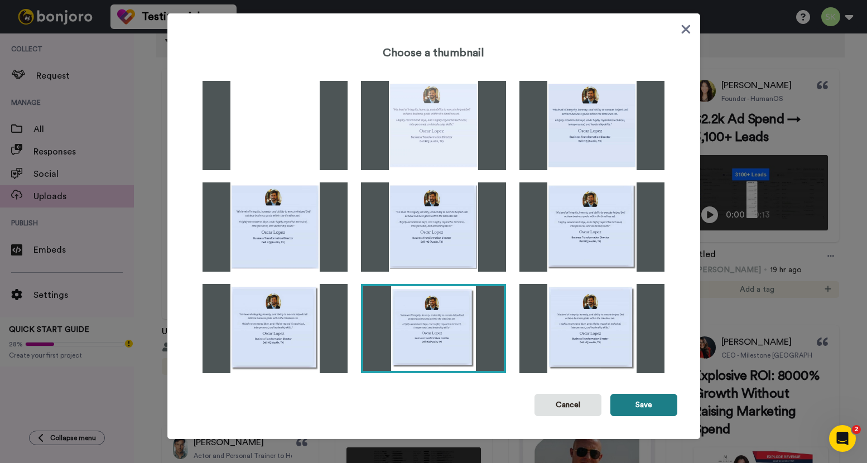
click at [649, 402] on button "Save" at bounding box center [643, 405] width 67 height 22
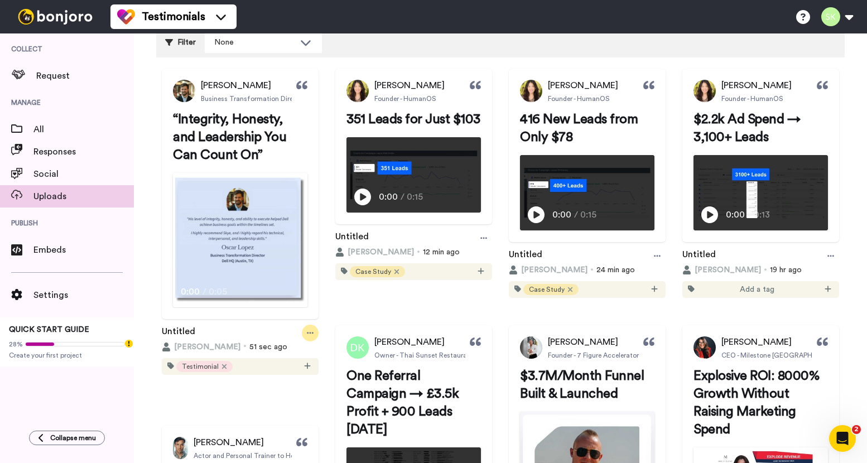
click at [319, 341] on div at bounding box center [310, 333] width 17 height 17
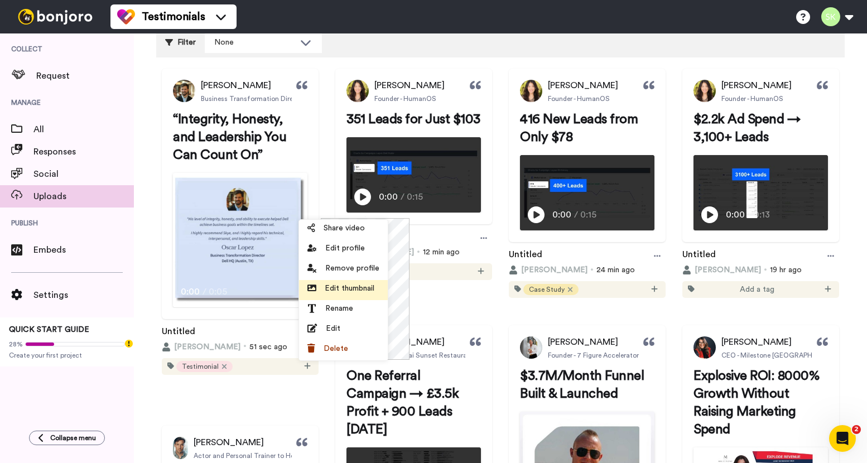
click at [359, 283] on span "Edit thumbnail" at bounding box center [350, 288] width 50 height 11
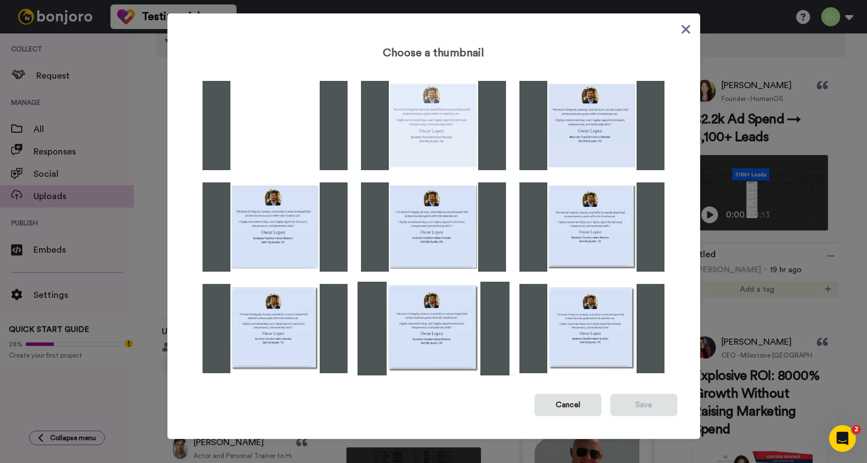
click at [450, 332] on img at bounding box center [433, 329] width 152 height 94
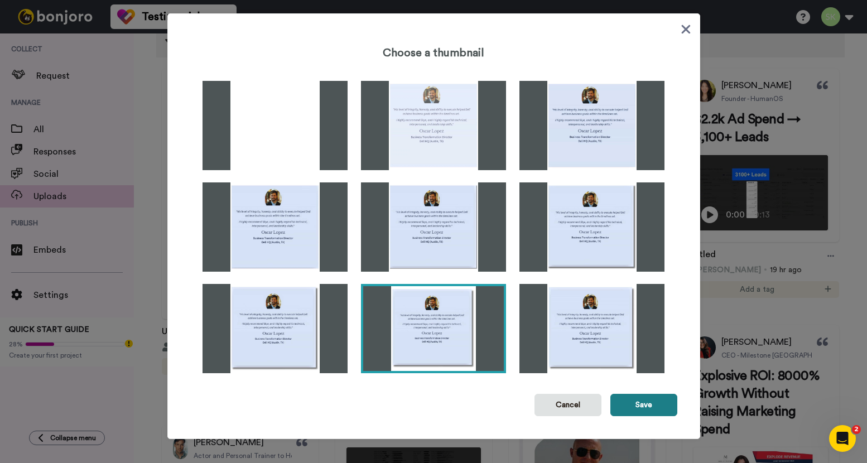
click at [628, 405] on button "Save" at bounding box center [643, 405] width 67 height 22
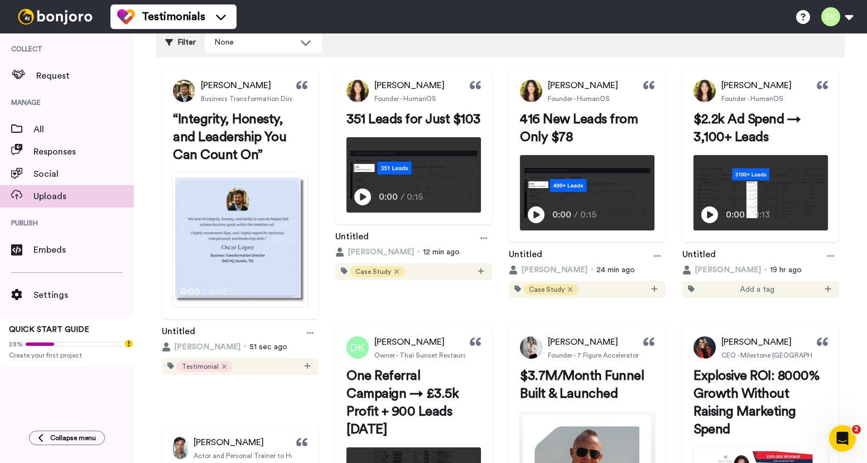
click at [659, 408] on button "Save" at bounding box center [643, 405] width 67 height 22
click at [257, 234] on video at bounding box center [240, 240] width 133 height 133
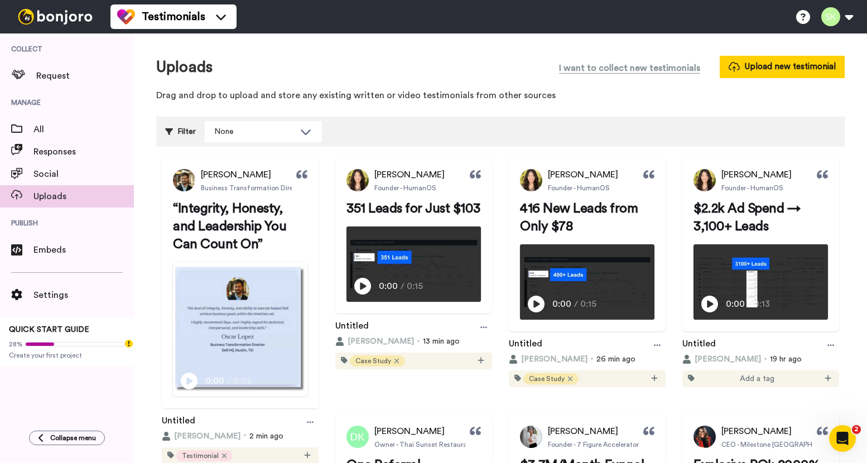
scroll to position [58, 0]
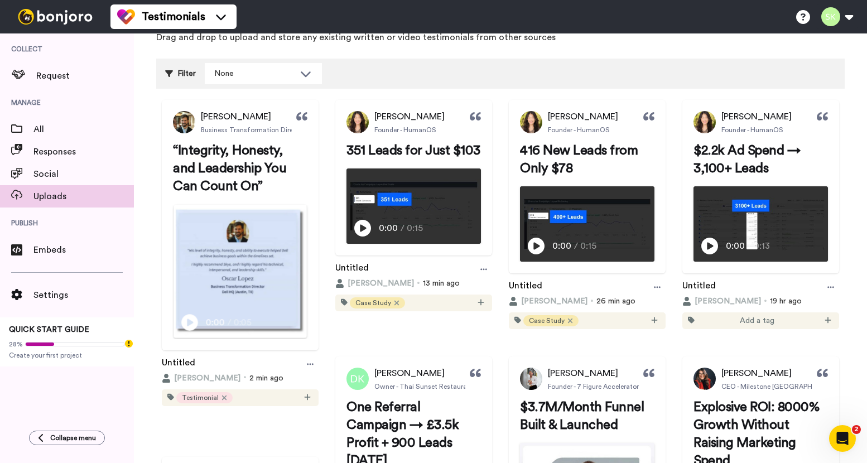
click at [274, 312] on img at bounding box center [240, 271] width 133 height 133
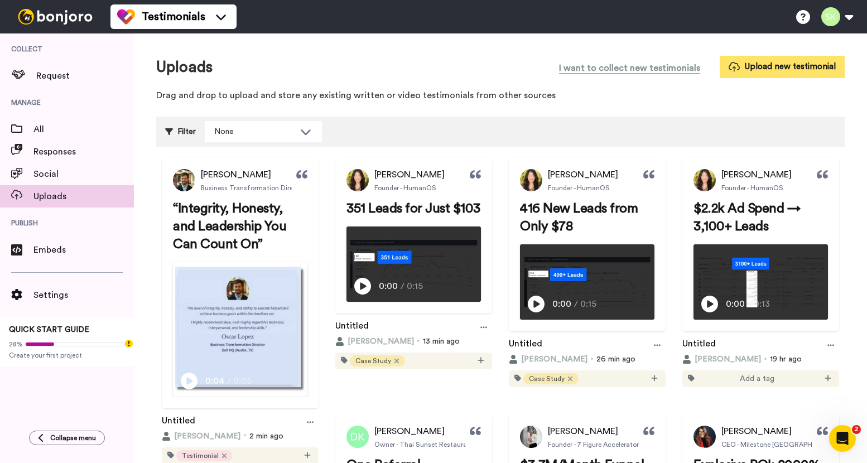
click at [750, 67] on button "Upload new testimonial" at bounding box center [782, 67] width 125 height 22
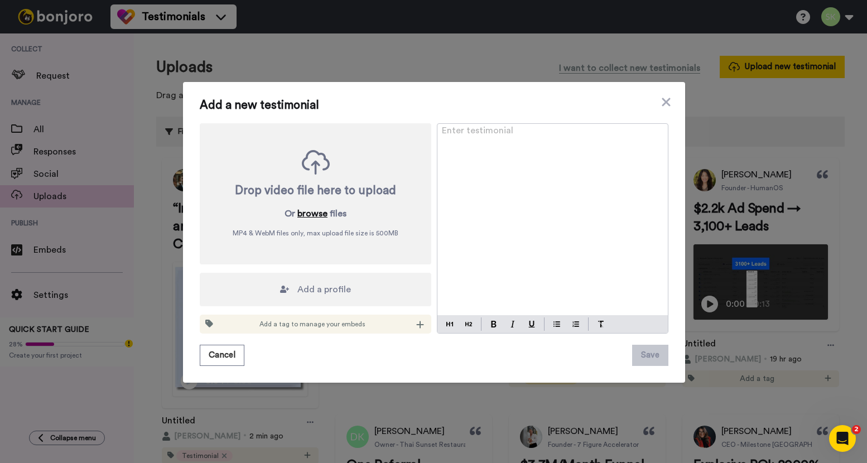
click at [311, 213] on button "browse" at bounding box center [312, 213] width 30 height 13
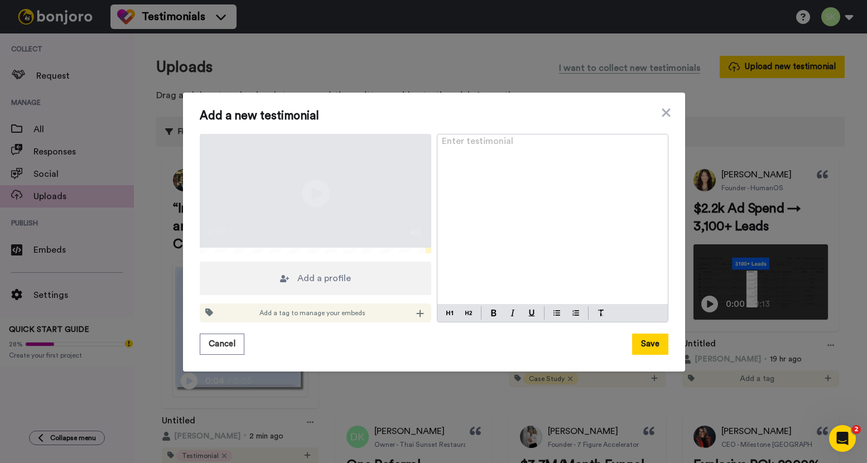
click at [328, 285] on span "Add a profile" at bounding box center [324, 278] width 54 height 13
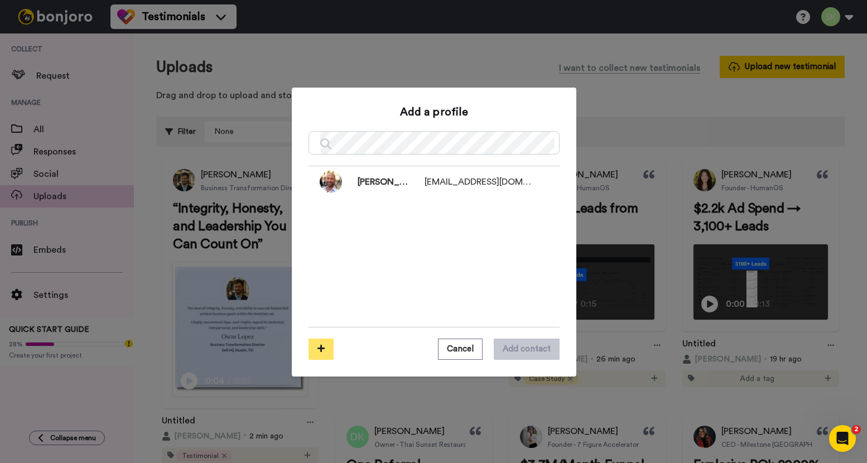
click at [320, 346] on icon at bounding box center [320, 348] width 7 height 8
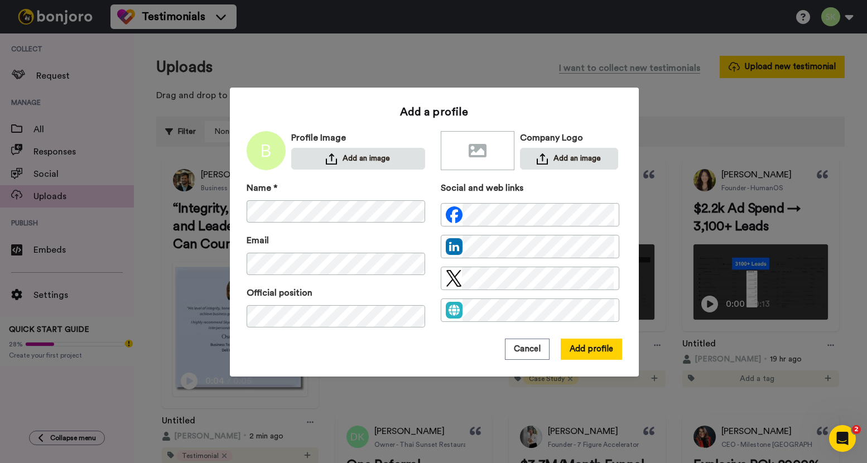
click at [357, 172] on div "Add a profile Profile Image Add an image Company Logo Add an image Name * Email…" at bounding box center [435, 232] width 376 height 256
click at [356, 151] on button "Add an image" at bounding box center [358, 159] width 134 height 22
click at [590, 352] on button "Add profile" at bounding box center [591, 349] width 61 height 21
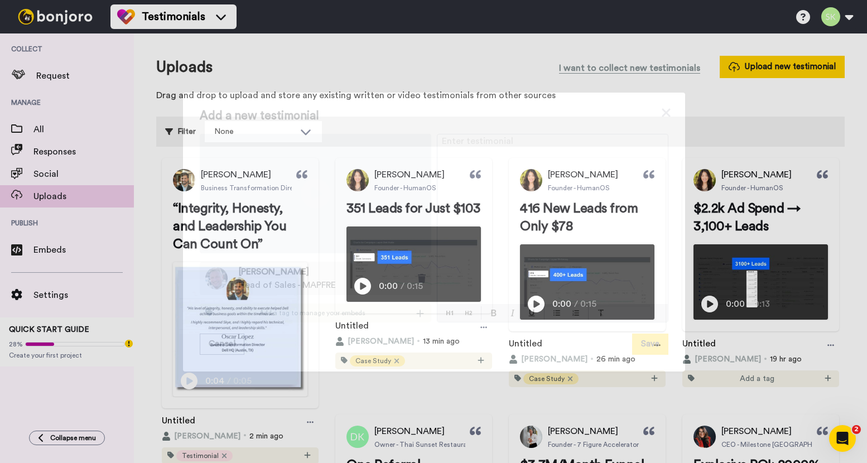
click at [309, 192] on icon "Play/Pause" at bounding box center [316, 193] width 30 height 53
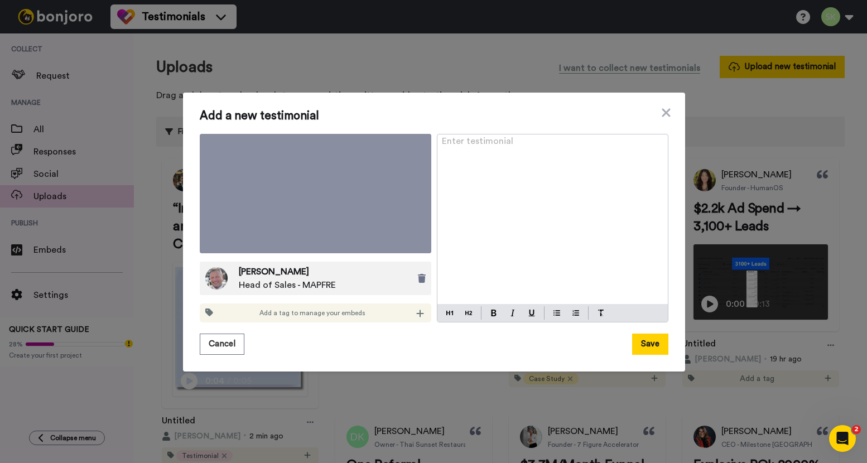
click at [424, 304] on div "Add a tag to manage your embeds" at bounding box center [316, 313] width 232 height 19
click at [416, 309] on icon at bounding box center [420, 313] width 8 height 9
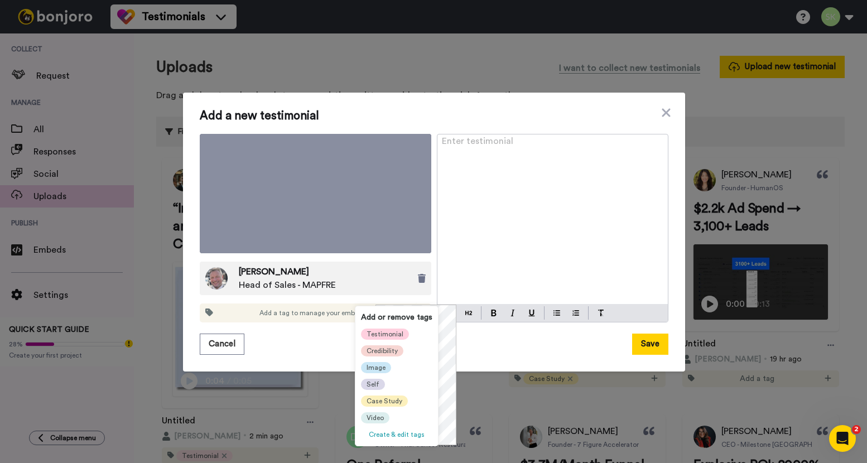
click at [386, 334] on span "Testimonial" at bounding box center [385, 334] width 37 height 9
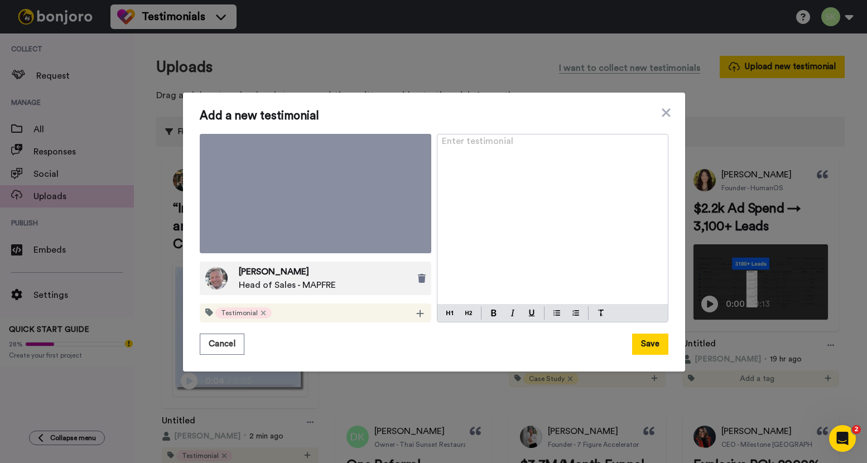
click at [523, 233] on div "Enter testimonial ﻿" at bounding box center [552, 219] width 230 height 170
click at [492, 305] on div at bounding box center [552, 313] width 230 height 18
click at [492, 306] on button at bounding box center [493, 312] width 13 height 13
click at [473, 306] on div at bounding box center [459, 312] width 44 height 13
click at [468, 306] on button at bounding box center [468, 312] width 13 height 13
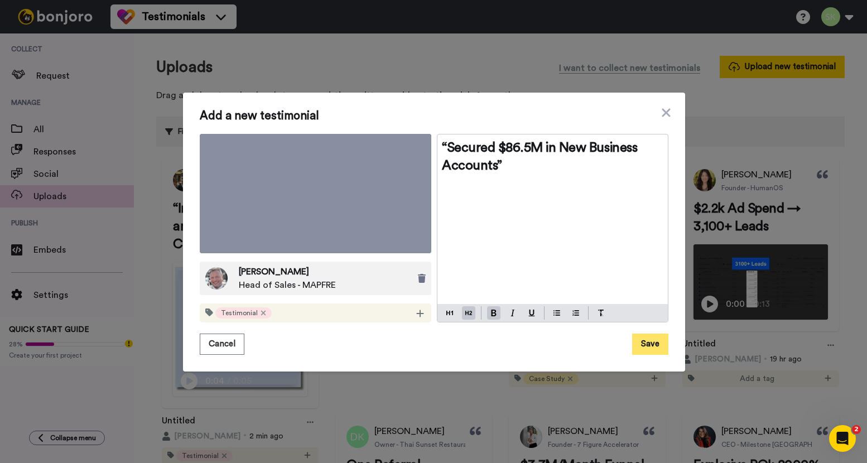
click at [651, 334] on button "Save" at bounding box center [650, 344] width 36 height 21
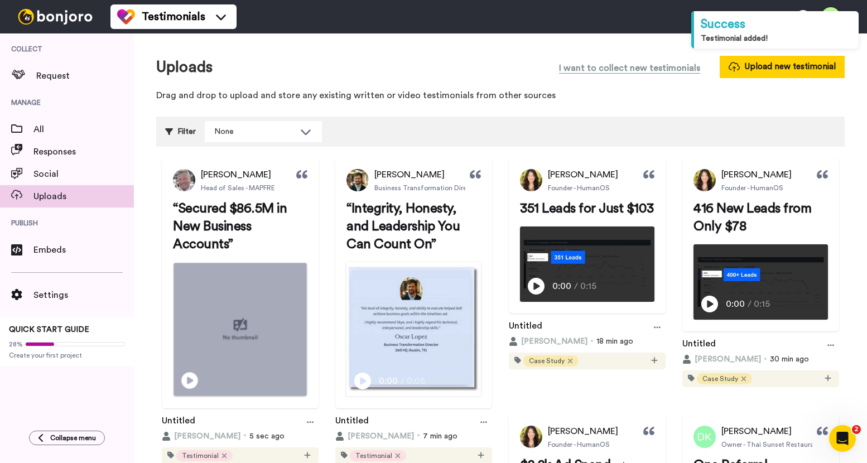
scroll to position [121, 0]
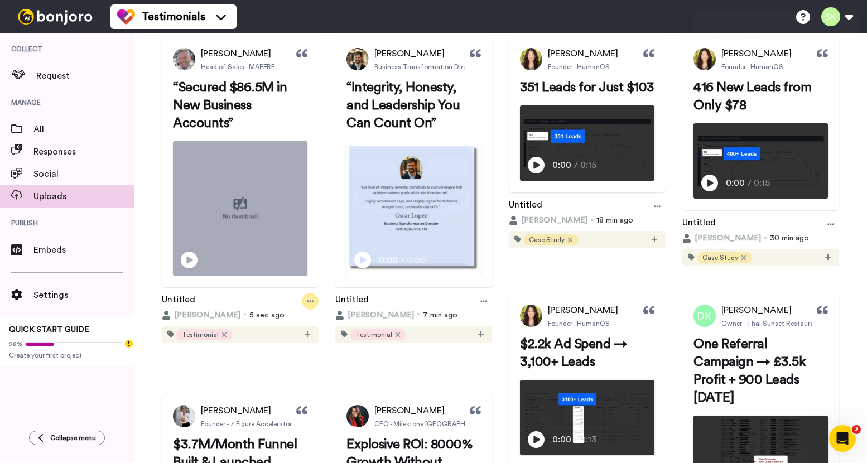
click at [314, 305] on icon at bounding box center [310, 301] width 7 height 8
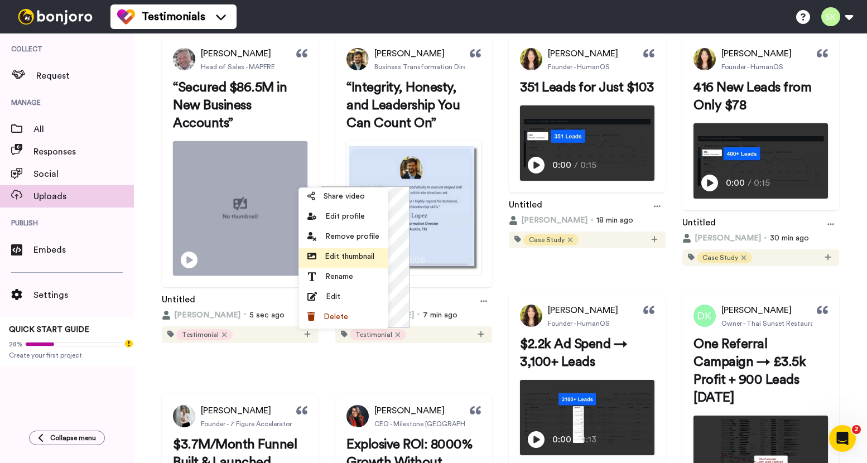
click at [361, 253] on span "Edit thumbnail" at bounding box center [350, 256] width 50 height 11
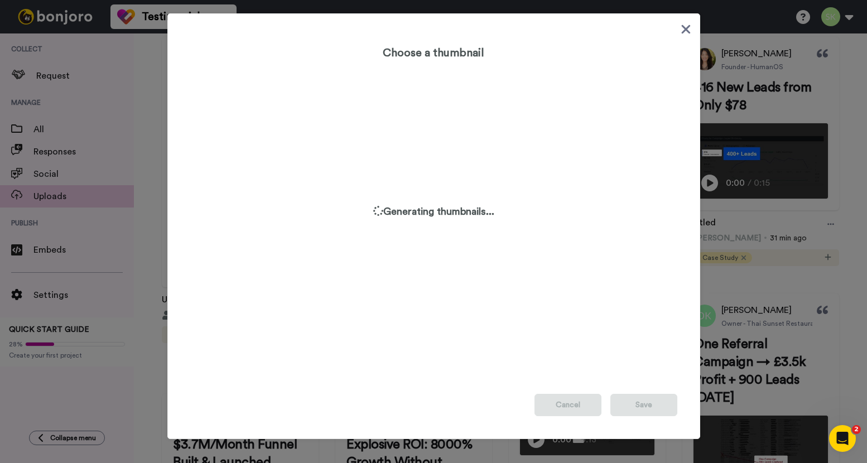
click at [684, 27] on icon at bounding box center [685, 29] width 9 height 9
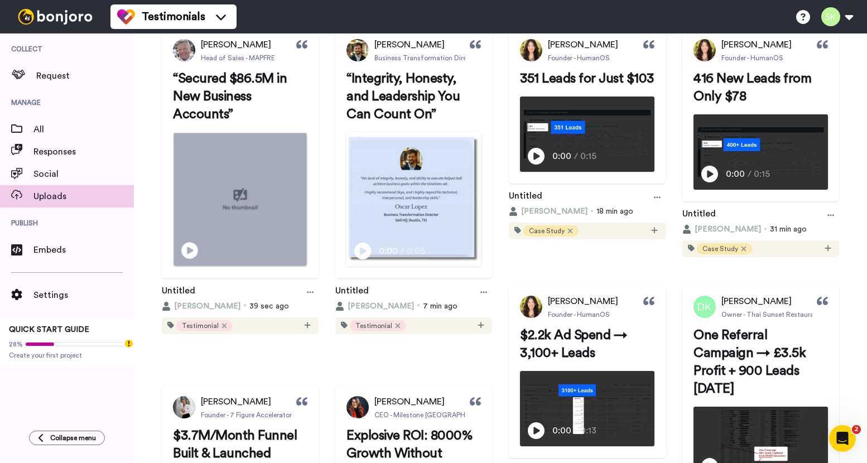
click at [249, 237] on img at bounding box center [240, 199] width 133 height 133
click at [319, 301] on div at bounding box center [310, 292] width 17 height 17
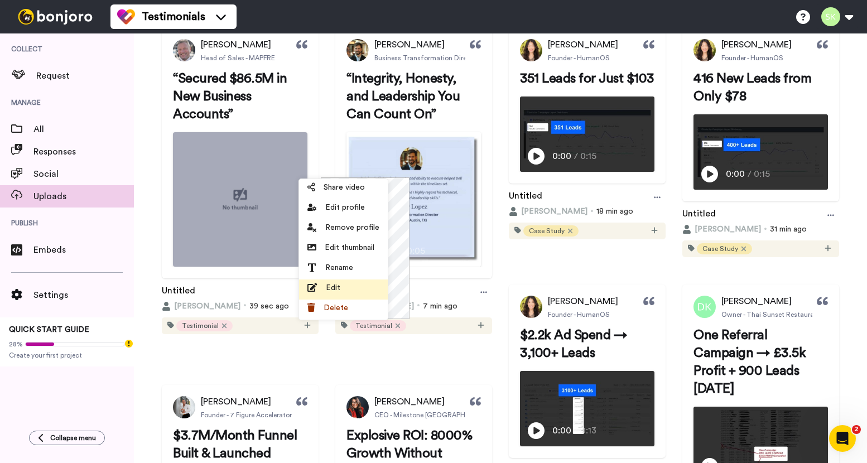
click at [345, 294] on li "Edit" at bounding box center [343, 290] width 89 height 20
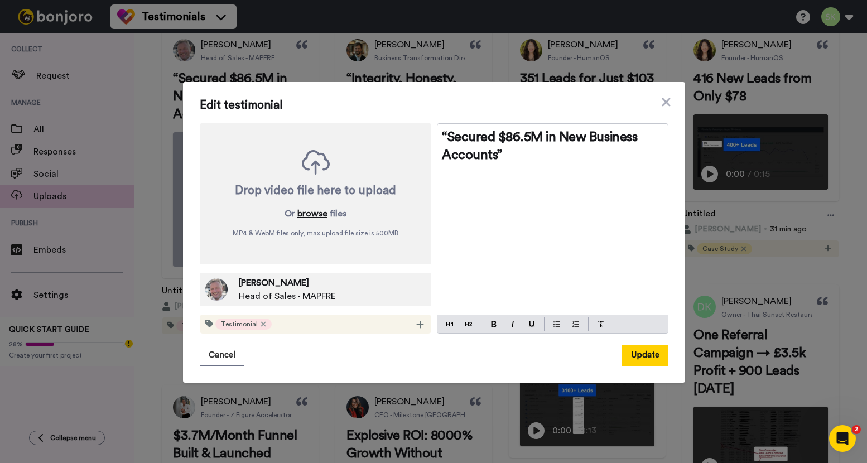
click at [310, 209] on button "browse" at bounding box center [312, 213] width 30 height 13
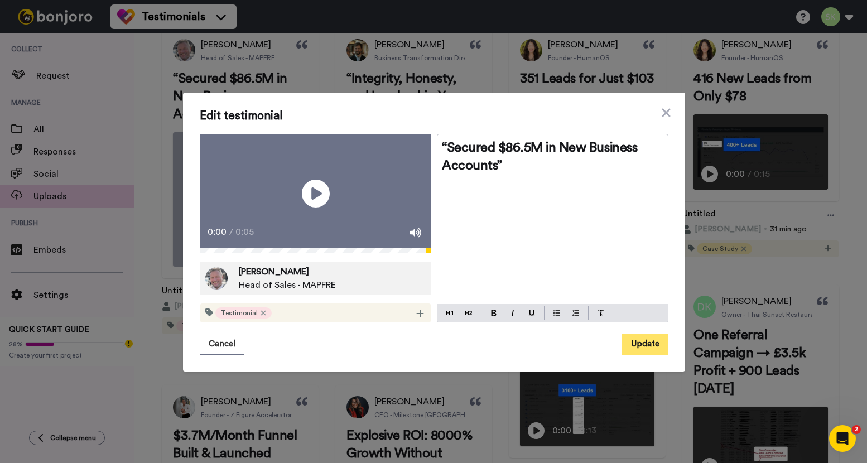
click at [627, 355] on button "Update" at bounding box center [645, 344] width 46 height 21
click at [320, 198] on icon at bounding box center [316, 194] width 30 height 30
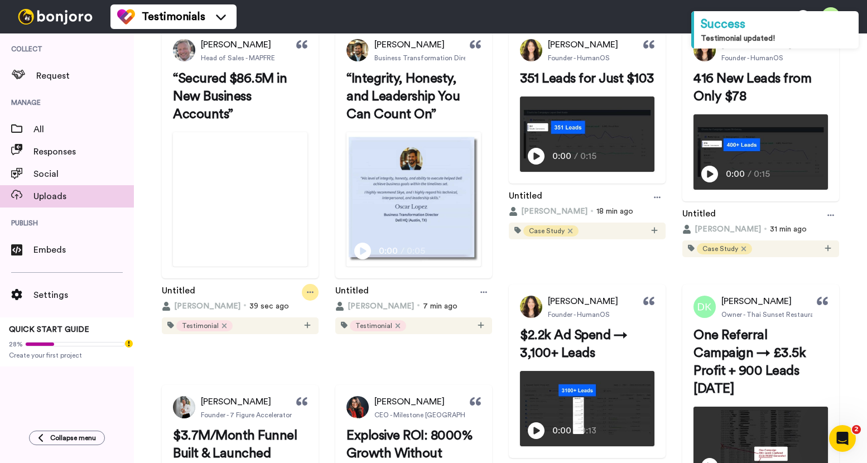
click at [314, 296] on icon at bounding box center [310, 292] width 7 height 8
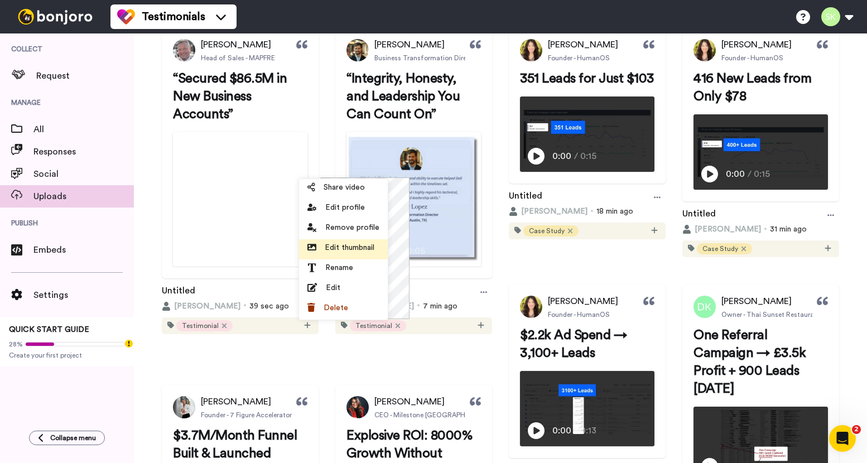
click at [348, 246] on span "Edit thumbnail" at bounding box center [350, 247] width 50 height 11
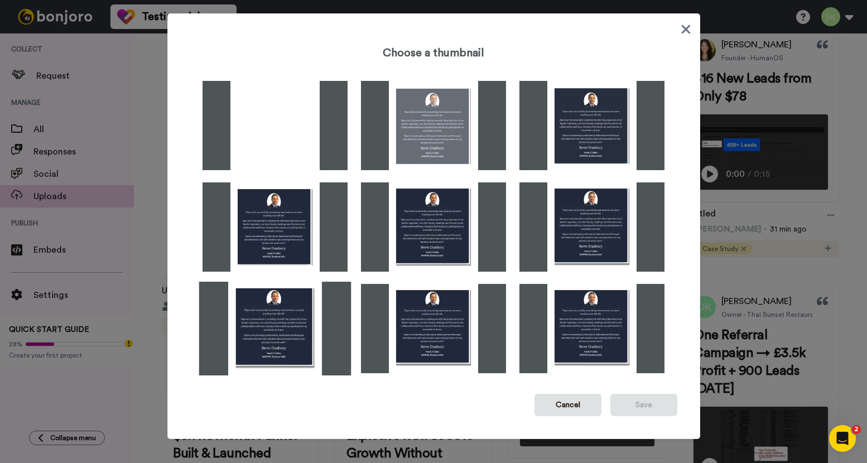
click at [287, 321] on img at bounding box center [275, 329] width 152 height 94
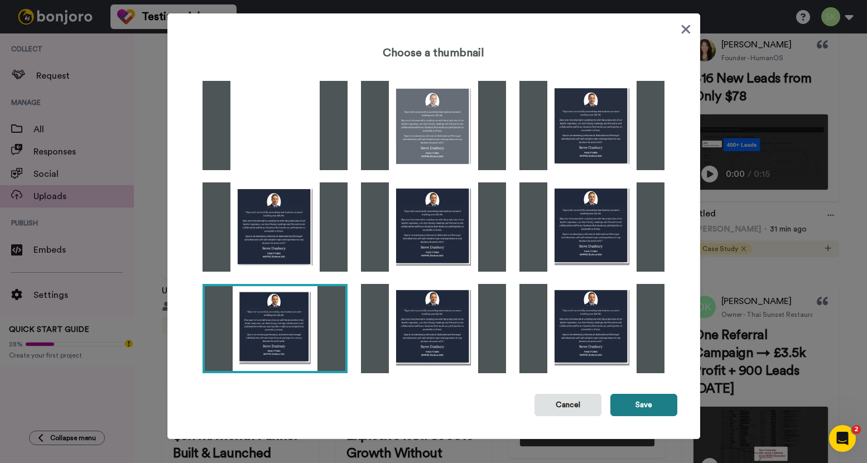
click at [641, 407] on button "Save" at bounding box center [643, 405] width 67 height 22
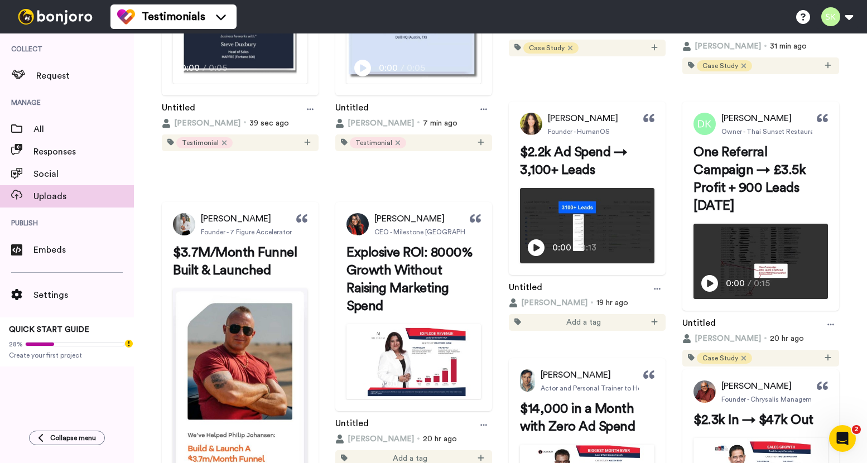
scroll to position [242, 0]
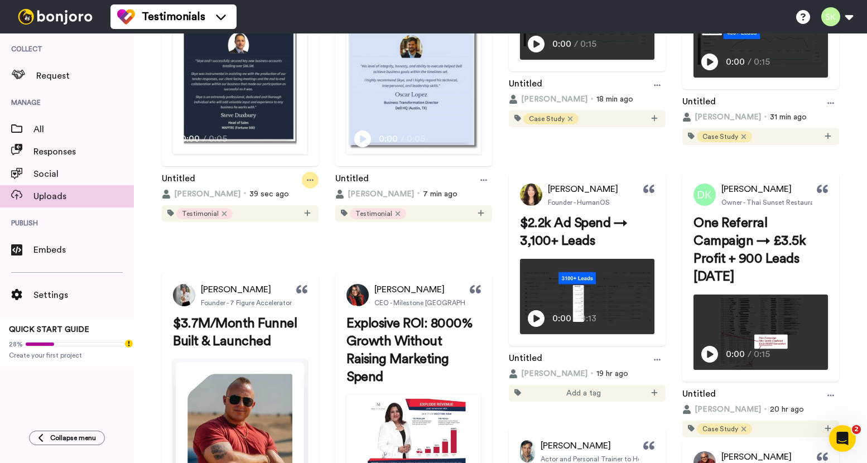
click at [314, 184] on icon at bounding box center [310, 180] width 7 height 8
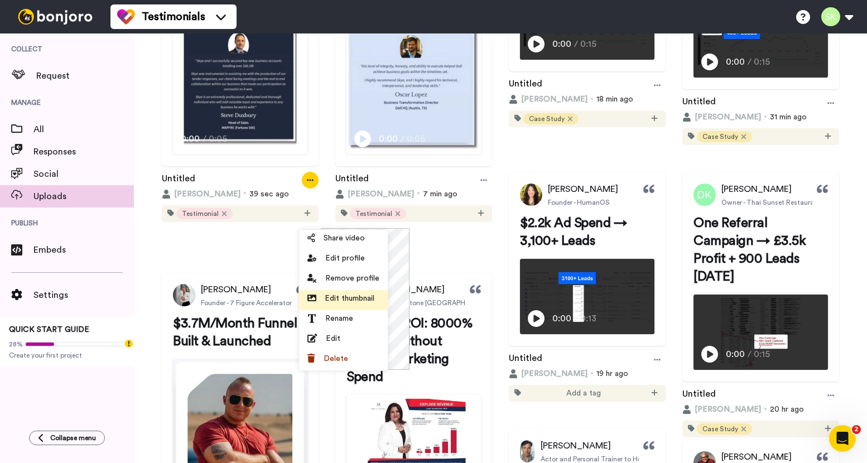
click at [360, 301] on span "Edit thumbnail" at bounding box center [350, 298] width 50 height 11
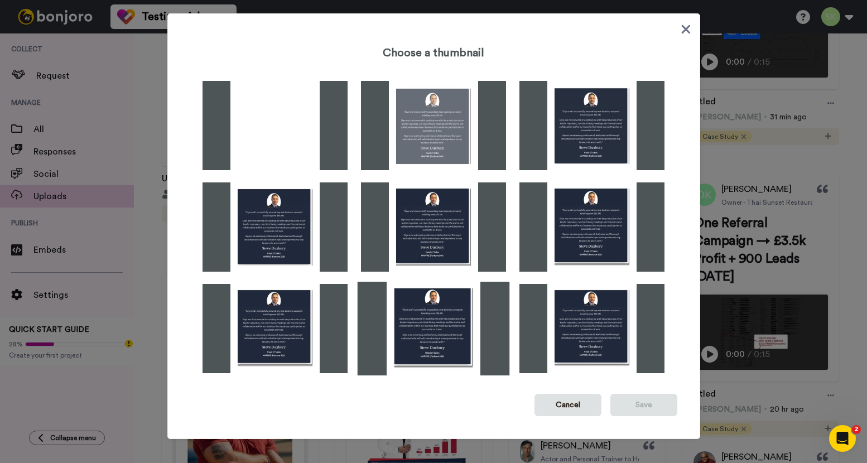
click at [418, 330] on img at bounding box center [433, 329] width 152 height 94
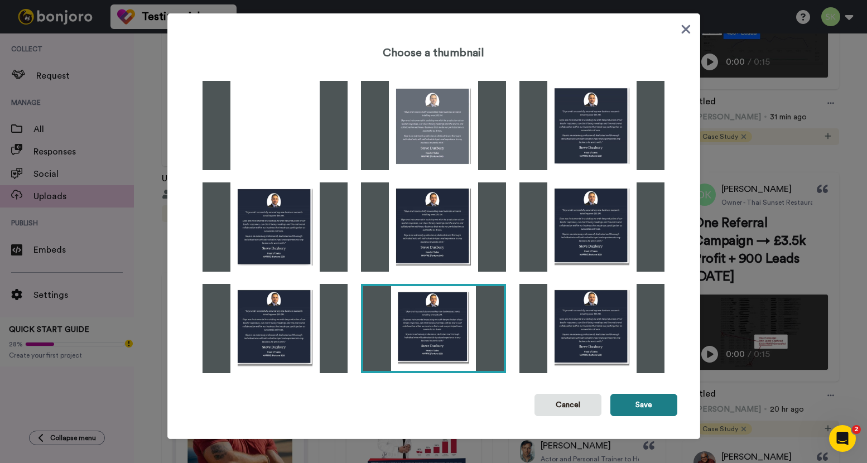
click at [652, 401] on button "Save" at bounding box center [643, 405] width 67 height 22
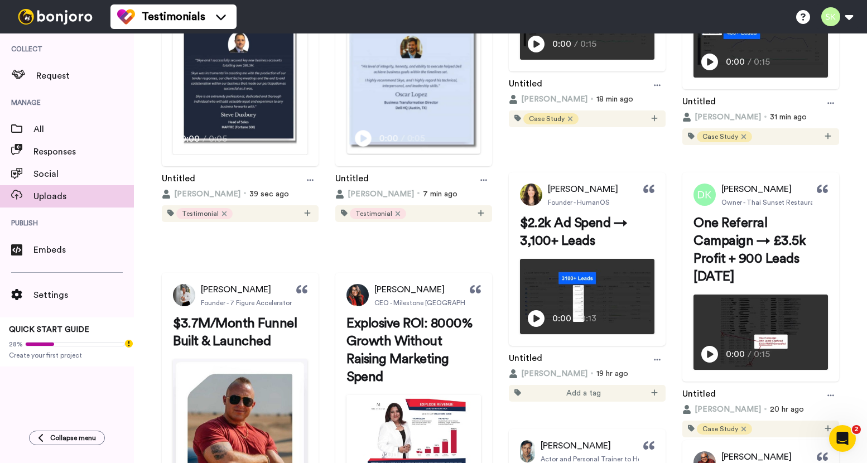
scroll to position [22, 0]
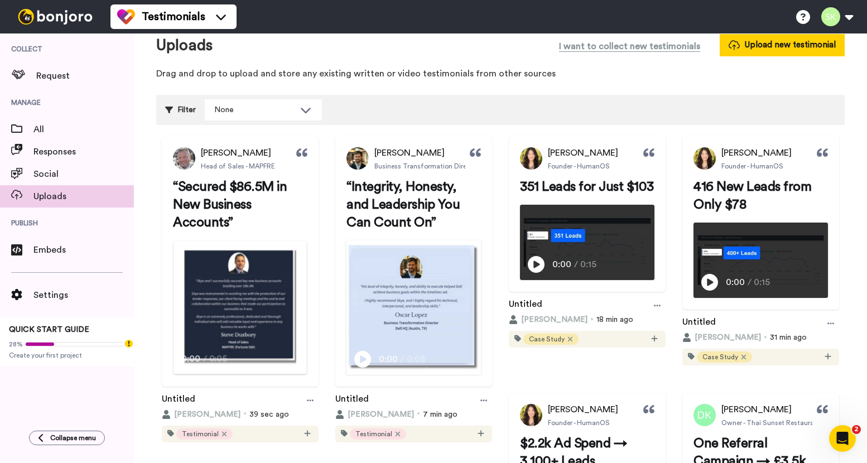
click at [307, 277] on video at bounding box center [240, 307] width 133 height 133
